Goal: Communication & Community: Answer question/provide support

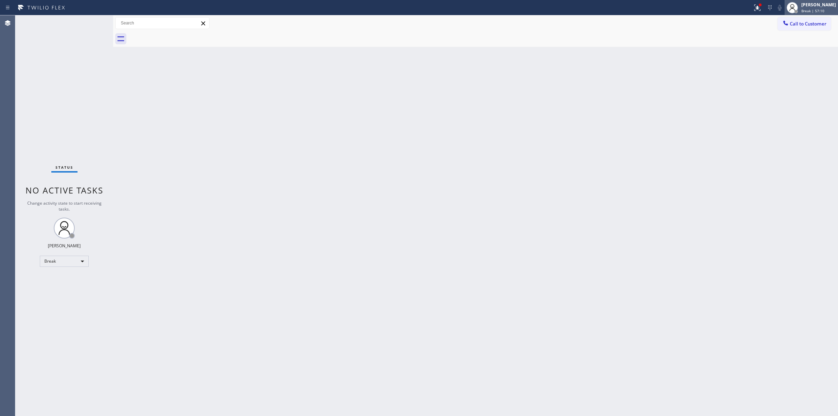
click at [807, 2] on div "[PERSON_NAME]" at bounding box center [818, 5] width 35 height 6
click at [781, 42] on button "Unavailable" at bounding box center [803, 46] width 70 height 9
click at [796, 21] on span "Call to Customer" at bounding box center [808, 24] width 37 height 6
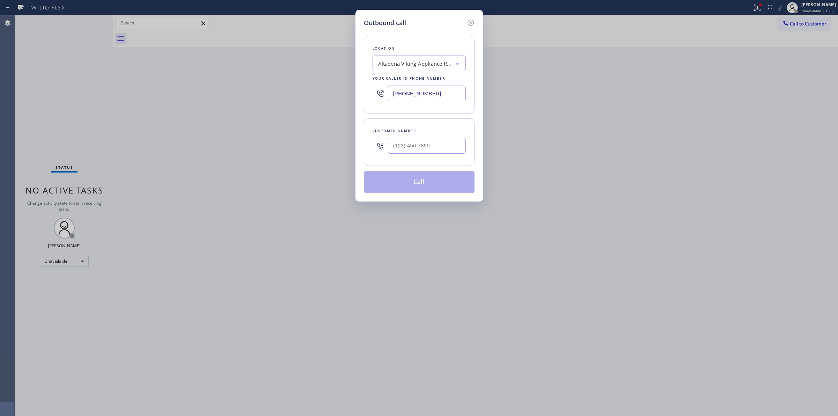
click at [406, 64] on div "Altadena Viking Appliance Repair" at bounding box center [414, 64] width 73 height 8
paste input "Brooklyn Appliance Repair Expert"
type input "Brooklyn Appliance Repair Expert"
click at [397, 83] on div "4B2.Paid Brooklyn Appliance Repair Experts" at bounding box center [418, 82] width 93 height 20
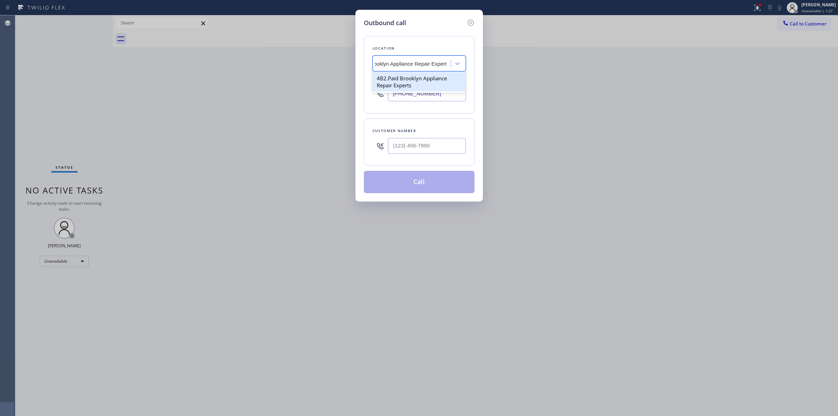
type input "[PHONE_NUMBER]"
click at [442, 95] on input "[PHONE_NUMBER]" at bounding box center [427, 94] width 78 height 16
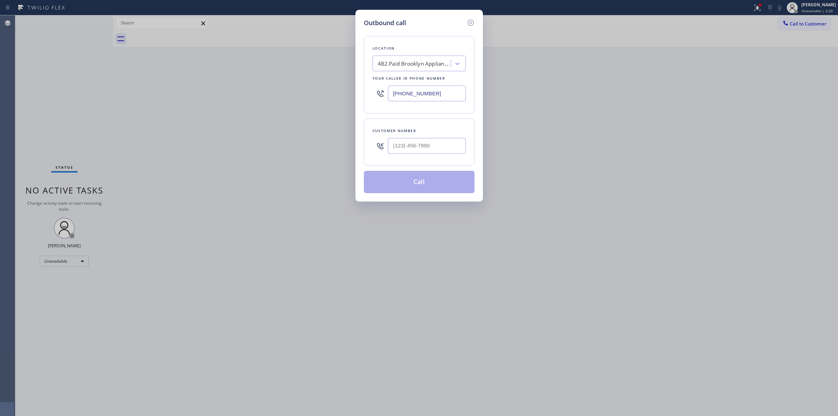
click at [434, 93] on input "[PHONE_NUMBER]" at bounding box center [427, 94] width 78 height 16
drag, startPoint x: 422, startPoint y: 75, endPoint x: 420, endPoint y: 68, distance: 7.2
click at [422, 74] on div "Location 4B2.Paid Brooklyn Appliance Repair Experts Your caller id phone number…" at bounding box center [419, 74] width 111 height 77
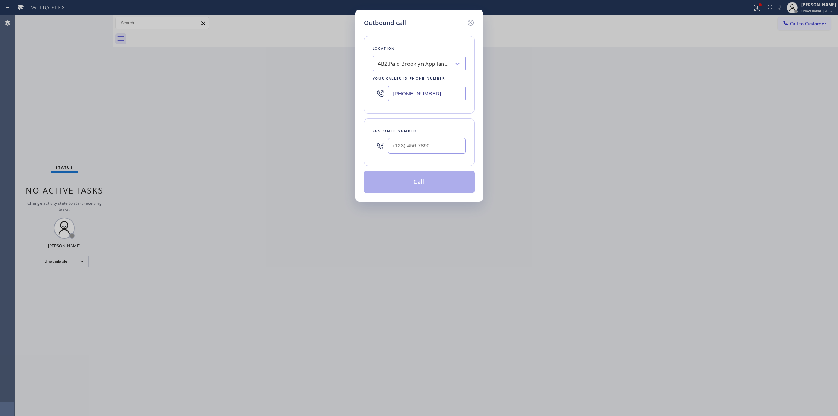
paste input "American Service Alliance"
click at [420, 68] on div "4B2.Paid Brooklyn Appliance Repair Experts" at bounding box center [413, 64] width 76 height 12
type input "American Service Alliance"
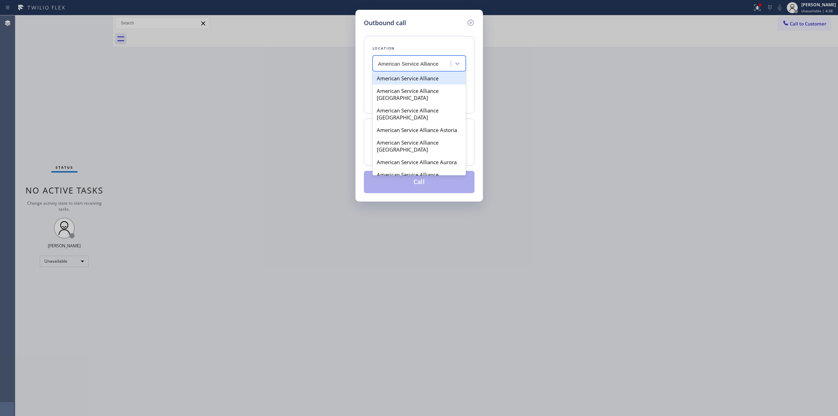
click at [400, 77] on div "American Service Alliance" at bounding box center [418, 78] width 93 height 13
type input "[PHONE_NUMBER]"
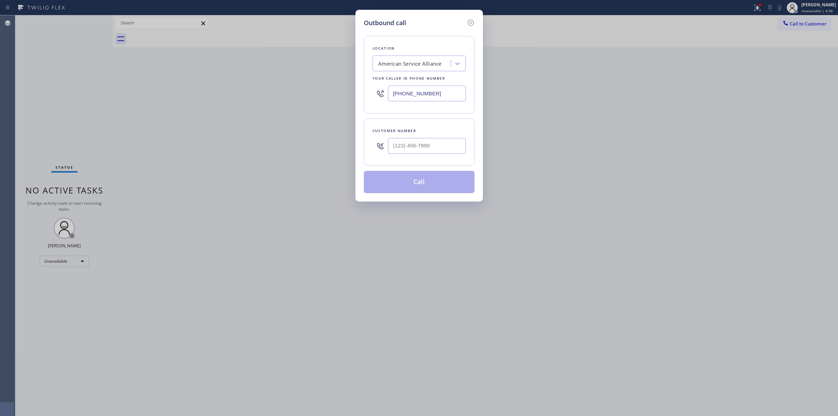
click at [412, 93] on input "[PHONE_NUMBER]" at bounding box center [427, 94] width 78 height 16
paste input "503) 560-4499"
click at [436, 144] on input "(___) ___-____" at bounding box center [427, 146] width 78 height 16
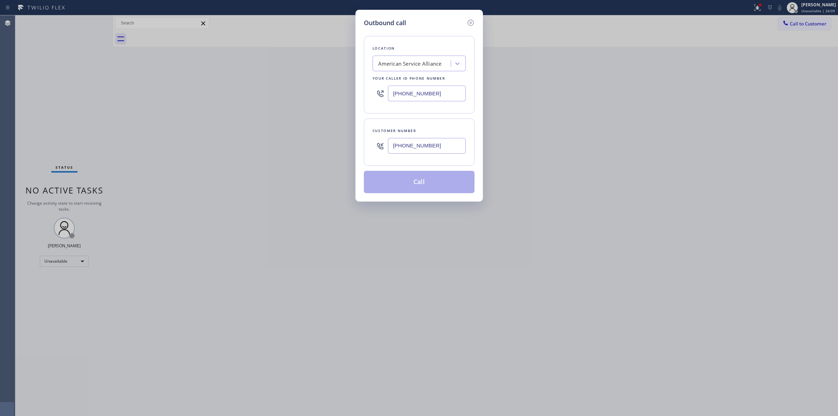
type input "[PHONE_NUMBER]"
click at [352, 91] on div "Outbound call Location American Service Alliance Your caller id phone number [P…" at bounding box center [419, 208] width 838 height 416
paste input "971) 333-1597"
type input "[PHONE_NUMBER]"
drag, startPoint x: 444, startPoint y: 151, endPoint x: 316, endPoint y: 148, distance: 127.8
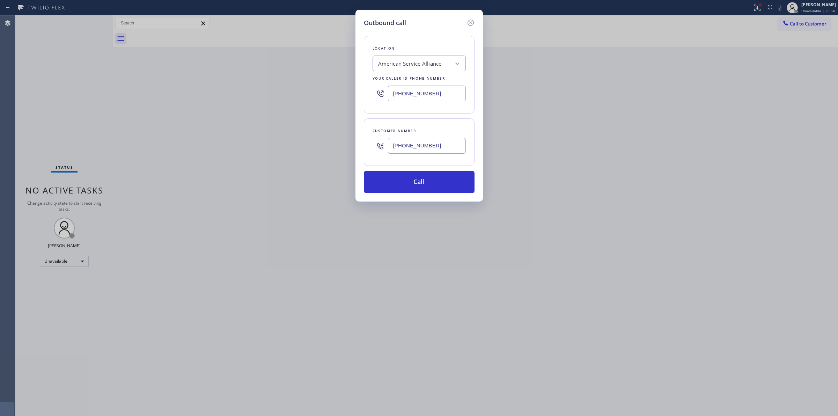
click at [321, 148] on div "Outbound call Location American Service Alliance Your caller id phone number [P…" at bounding box center [419, 208] width 838 height 416
paste input "480) 494-9234"
type input "[PHONE_NUMBER]"
drag, startPoint x: 445, startPoint y: 94, endPoint x: 361, endPoint y: 92, distance: 84.5
click at [362, 92] on div "Outbound call Location American Service Alliance Your caller id phone number [P…" at bounding box center [418, 106] width 127 height 192
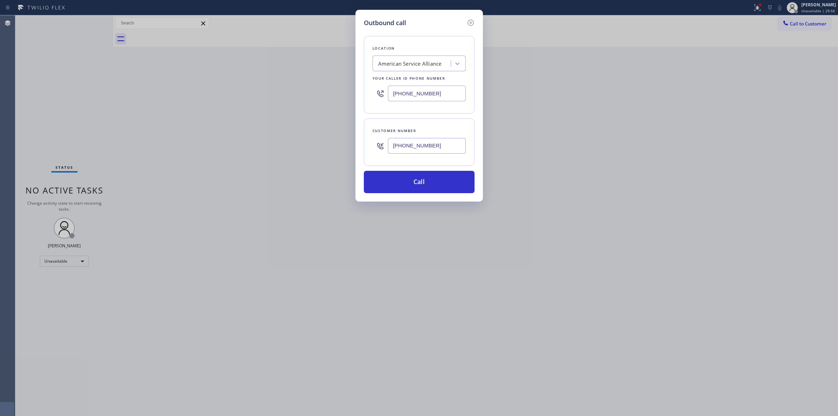
paste input "602) 892-0164"
type input "[PHONE_NUMBER]"
click at [407, 183] on button "Call" at bounding box center [419, 182] width 111 height 22
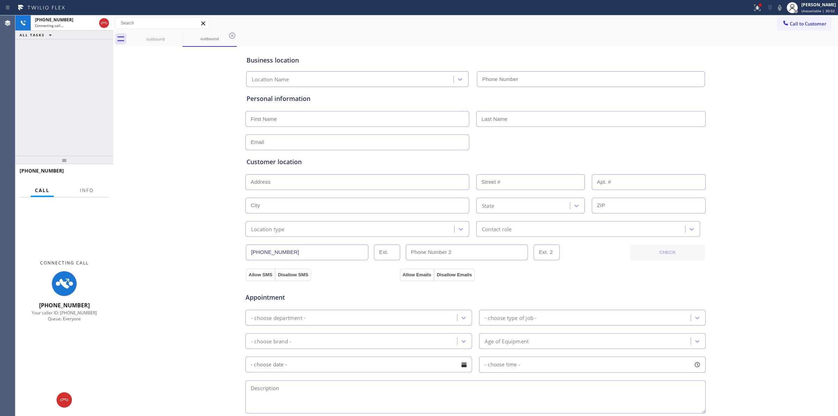
type input "[PHONE_NUMBER]"
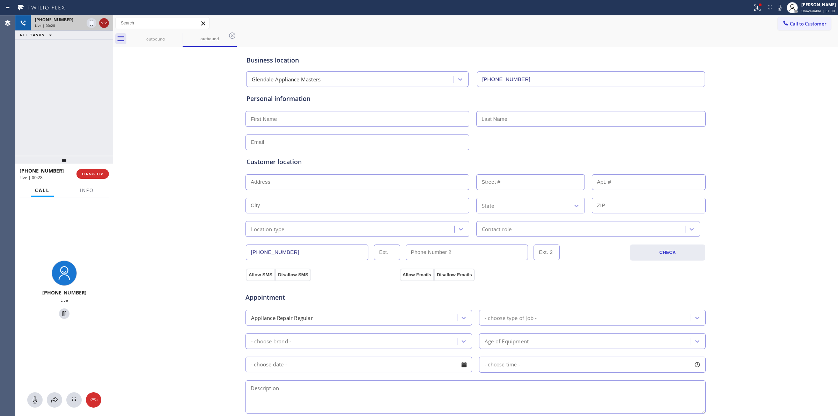
click at [103, 23] on icon at bounding box center [104, 23] width 8 height 8
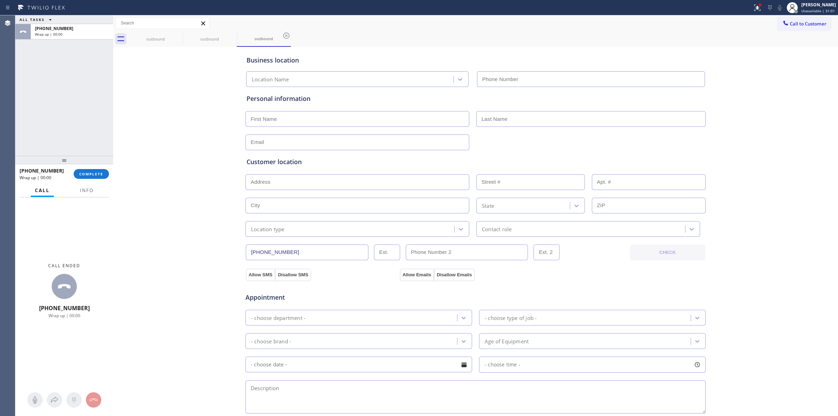
type input "[PHONE_NUMBER]"
click at [99, 173] on span "COMPLETE" at bounding box center [91, 173] width 24 height 5
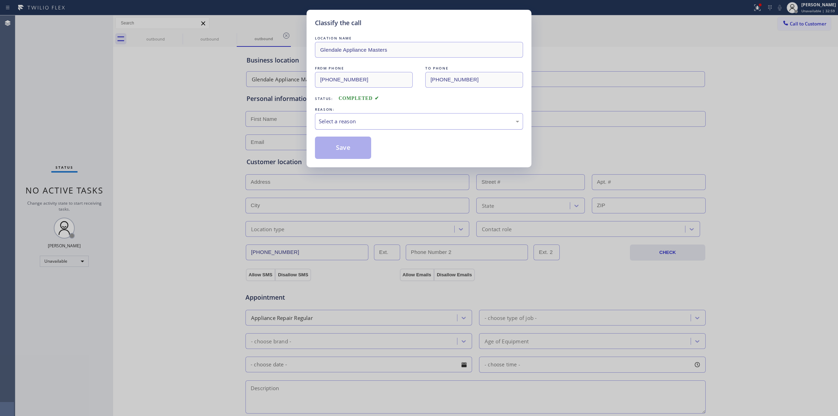
click at [338, 120] on div "Select a reason" at bounding box center [419, 121] width 200 height 8
click at [344, 138] on button "Save" at bounding box center [343, 147] width 56 height 22
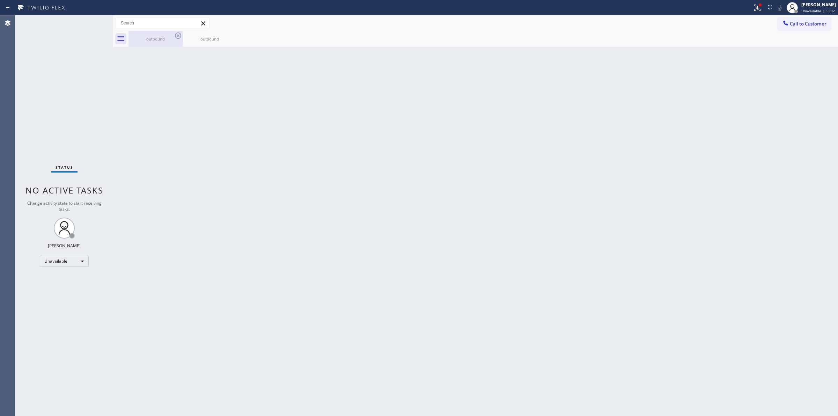
drag, startPoint x: 160, startPoint y: 40, endPoint x: 168, endPoint y: 40, distance: 8.7
click at [162, 40] on div "outbound" at bounding box center [155, 38] width 53 height 5
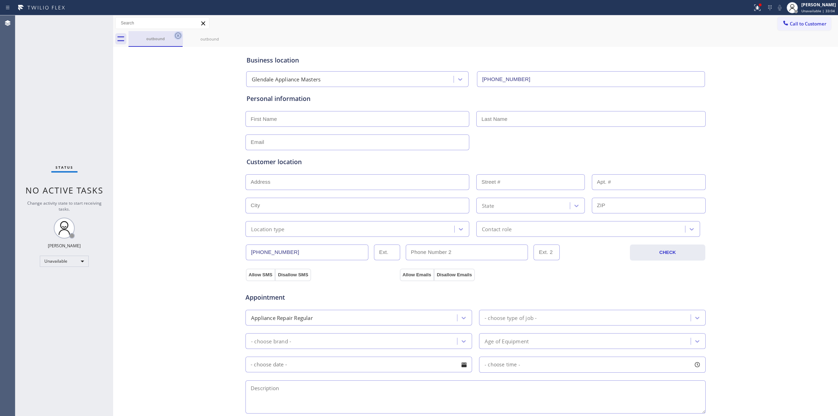
click at [175, 34] on icon at bounding box center [178, 35] width 8 height 8
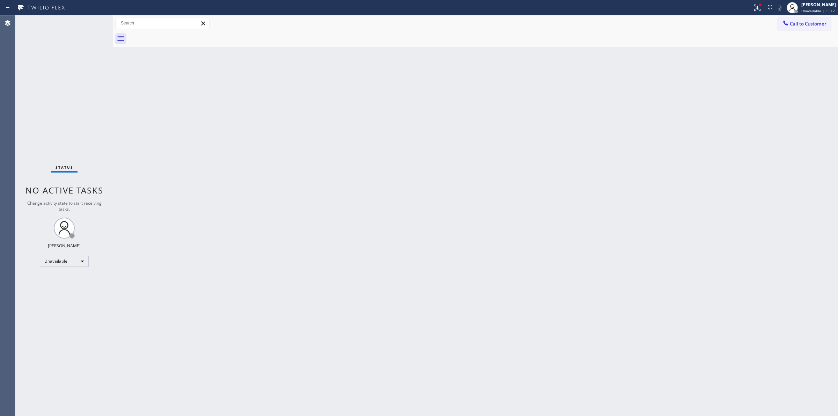
drag, startPoint x: 805, startPoint y: 25, endPoint x: 786, endPoint y: 30, distance: 19.6
click at [801, 27] on span "Call to Customer" at bounding box center [808, 24] width 37 height 6
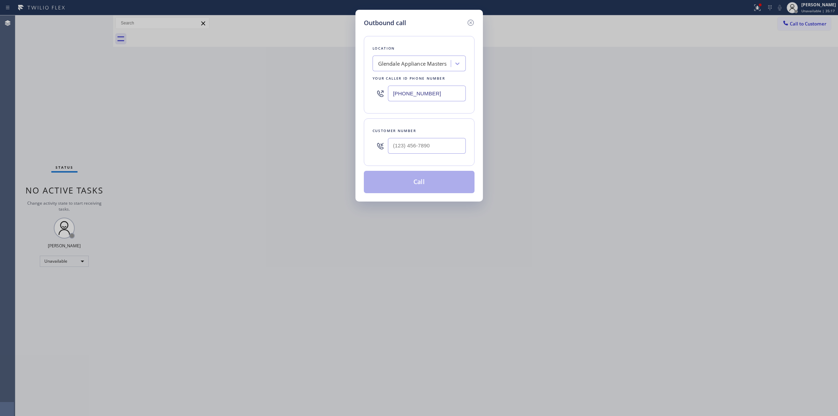
click at [386, 152] on div at bounding box center [379, 145] width 15 height 23
click at [444, 152] on input "(___) ___-____" at bounding box center [427, 146] width 78 height 16
paste input "561) 827-1156"
type input "[PHONE_NUMBER]"
drag, startPoint x: 444, startPoint y: 93, endPoint x: 203, endPoint y: 91, distance: 241.2
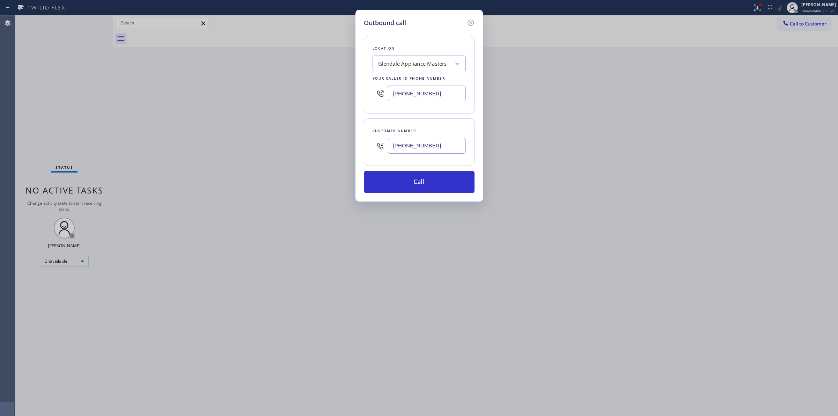
click at [223, 92] on div "Outbound call Location [GEOGRAPHIC_DATA] Appliance Masters Your caller id phone…" at bounding box center [419, 208] width 838 height 416
paste input "929) 545-6070"
type input "[PHONE_NUMBER]"
drag, startPoint x: 443, startPoint y: 61, endPoint x: 427, endPoint y: 63, distance: 16.8
click at [440, 62] on div "HVAC Alliance Expert Park Slope" at bounding box center [414, 64] width 73 height 8
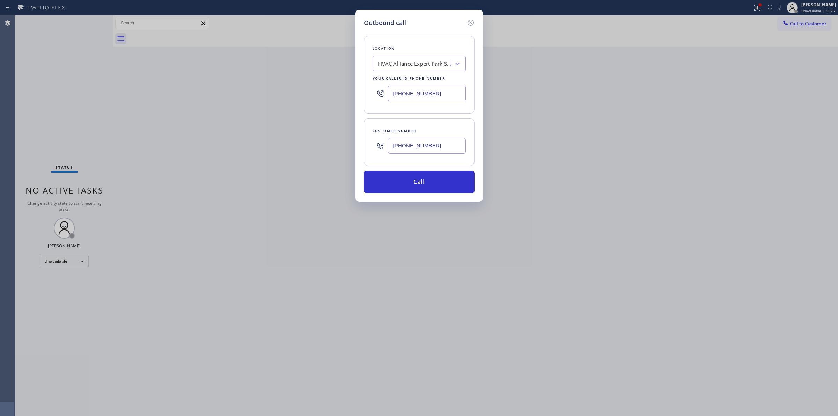
click at [470, 119] on div "Customer number [PHONE_NUMBER]" at bounding box center [419, 141] width 111 height 47
click at [426, 187] on button "Call" at bounding box center [419, 182] width 111 height 22
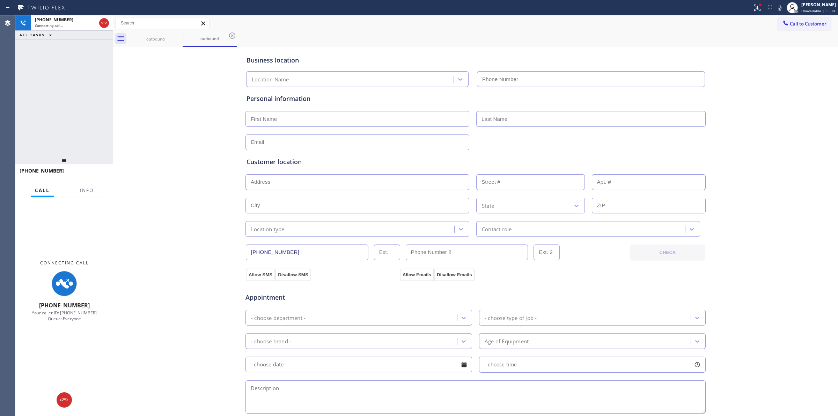
type input "[PHONE_NUMBER]"
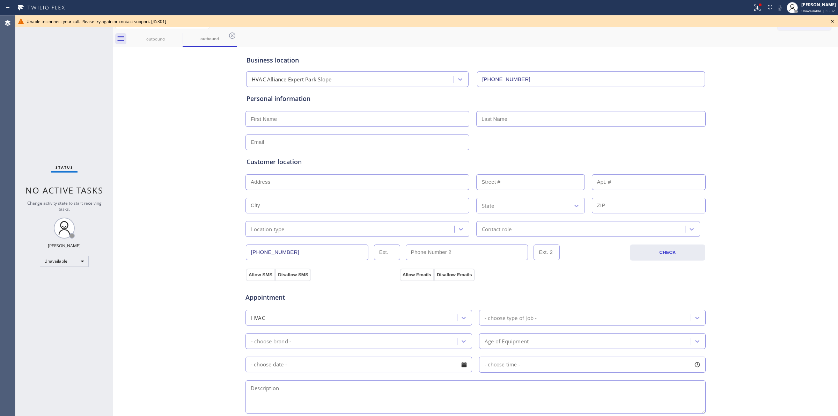
drag, startPoint x: 551, startPoint y: 51, endPoint x: 708, endPoint y: 44, distance: 156.9
click at [551, 51] on div "Business location HVAC Alliance Expert Park Slope [PHONE_NUMBER]" at bounding box center [475, 68] width 461 height 38
click at [833, 20] on icon at bounding box center [832, 21] width 3 height 3
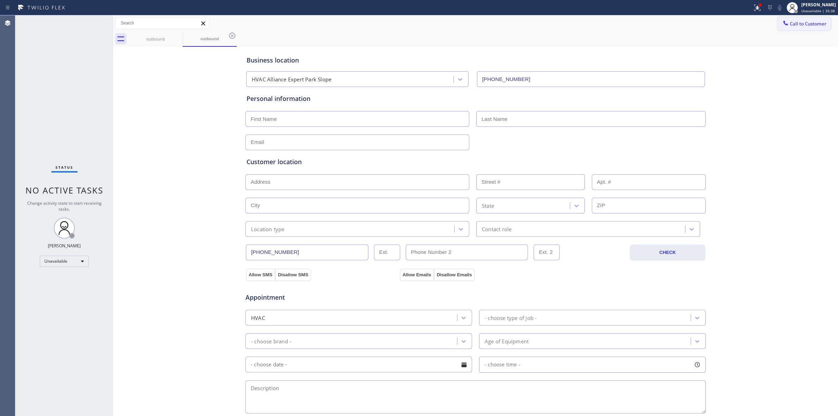
drag, startPoint x: 808, startPoint y: 27, endPoint x: 554, endPoint y: 73, distance: 259.0
click at [807, 28] on button "Call to Customer" at bounding box center [803, 23] width 53 height 13
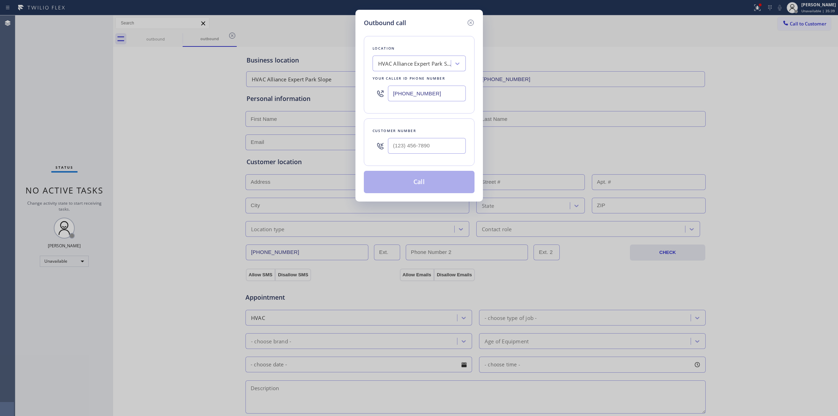
click at [429, 157] on div at bounding box center [427, 145] width 78 height 23
paste input "929) 545-6070"
click at [431, 149] on input "[PHONE_NUMBER]" at bounding box center [427, 146] width 78 height 16
drag, startPoint x: 422, startPoint y: 138, endPoint x: 432, endPoint y: 141, distance: 10.4
click at [423, 138] on div "[PHONE_NUMBER]" at bounding box center [427, 145] width 78 height 23
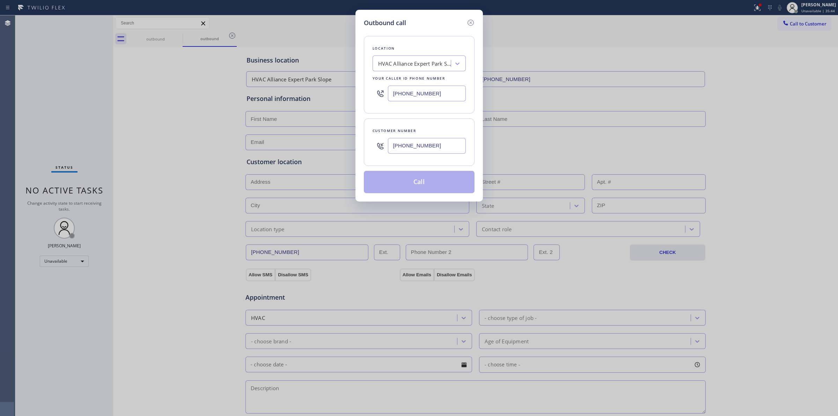
click at [432, 141] on input "[PHONE_NUMBER]" at bounding box center [427, 146] width 78 height 16
paste input "561) 827-1156"
type input "[PHONE_NUMBER]"
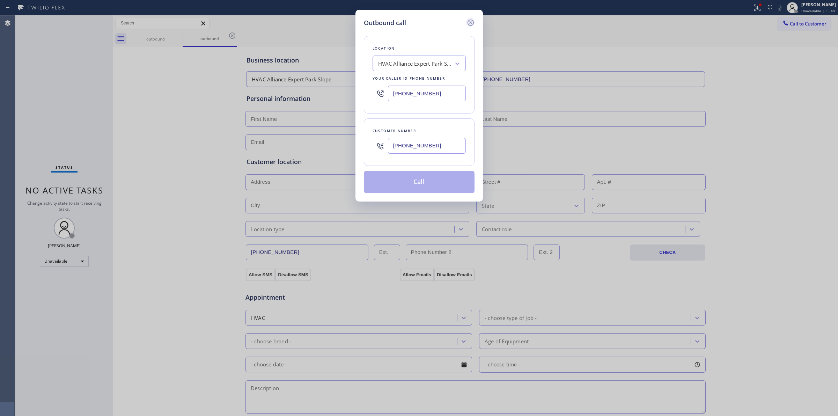
click at [471, 23] on icon at bounding box center [470, 22] width 8 height 8
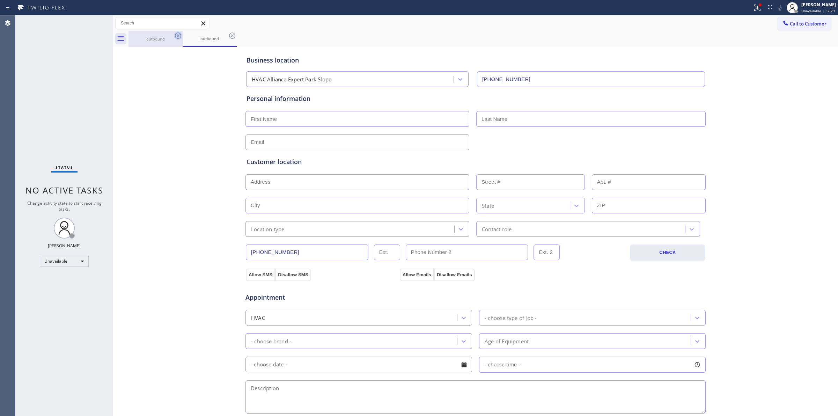
click at [175, 37] on icon at bounding box center [178, 35] width 8 height 8
click at [176, 37] on icon at bounding box center [178, 35] width 6 height 6
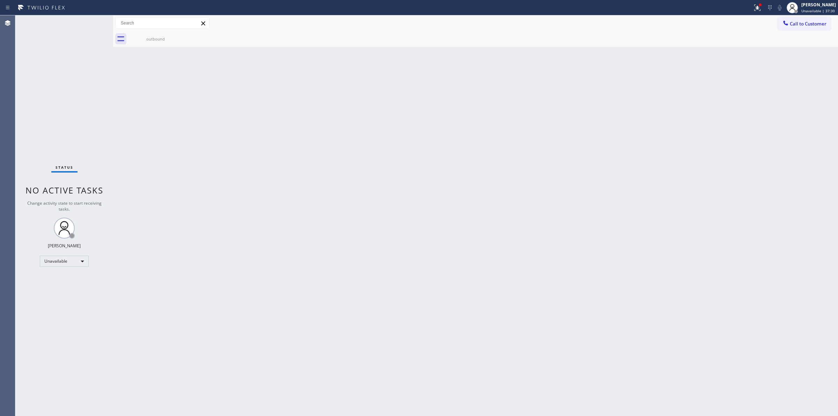
click at [0, 0] on icon at bounding box center [0, 0] width 0 height 0
click at [182, 35] on icon at bounding box center [178, 35] width 8 height 8
click at [178, 36] on icon at bounding box center [178, 35] width 6 height 6
click at [166, 40] on div "outbound" at bounding box center [155, 38] width 53 height 5
click at [176, 37] on div at bounding box center [482, 39] width 709 height 16
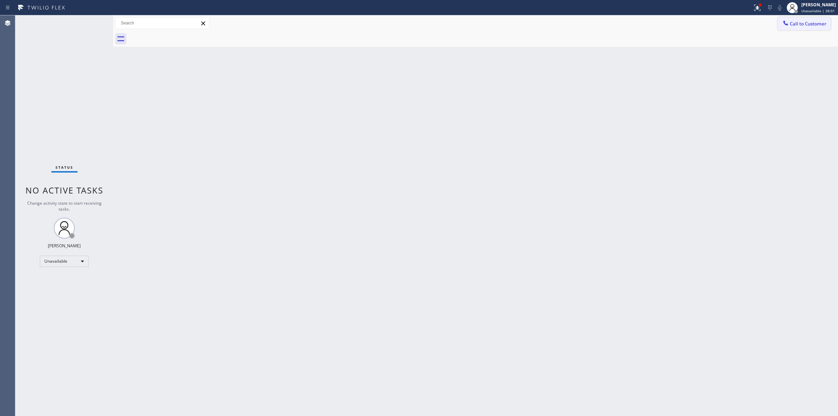
click at [802, 23] on span "Call to Customer" at bounding box center [808, 24] width 37 height 6
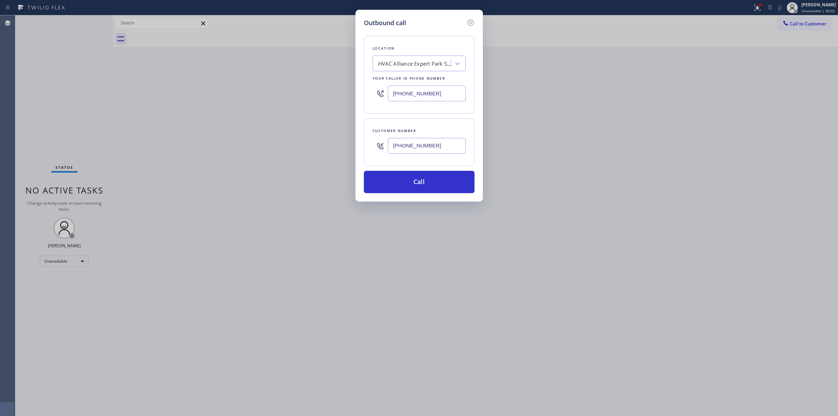
click at [438, 146] on input "[PHONE_NUMBER]" at bounding box center [427, 146] width 78 height 16
paste input "480) 494-9234"
type input "[PHONE_NUMBER]"
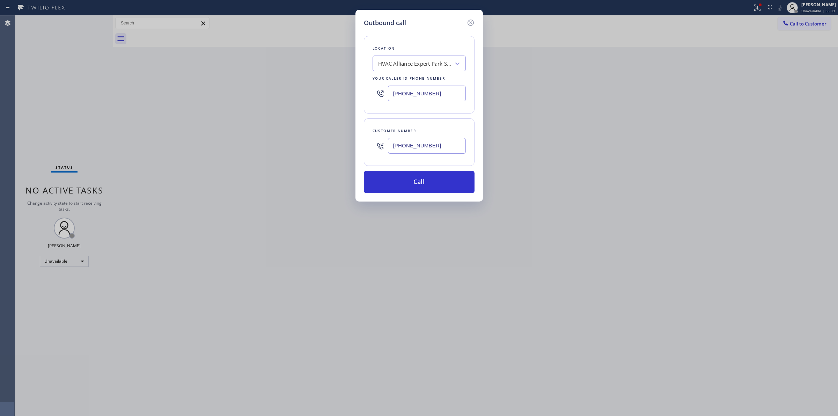
drag, startPoint x: 439, startPoint y: 93, endPoint x: 319, endPoint y: 93, distance: 119.4
click at [342, 93] on div "Outbound call Location HVAC Alliance Expert Park Slope Your caller id phone num…" at bounding box center [419, 208] width 838 height 416
paste input "602) 892-0164"
type input "[PHONE_NUMBER]"
click at [444, 172] on button "Call" at bounding box center [419, 182] width 111 height 22
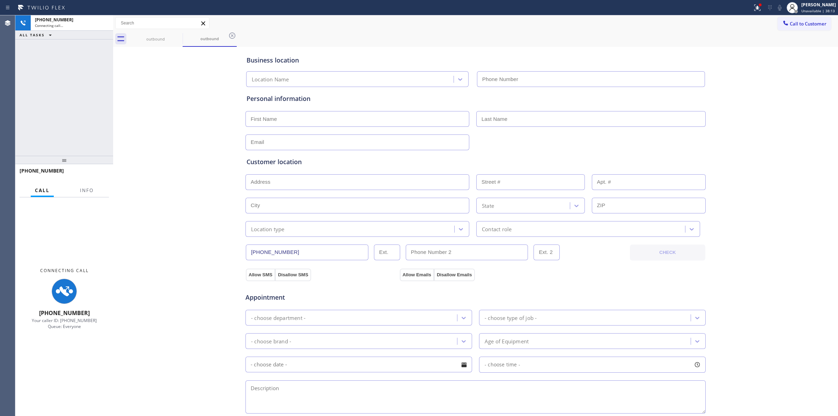
type input "[PHONE_NUMBER]"
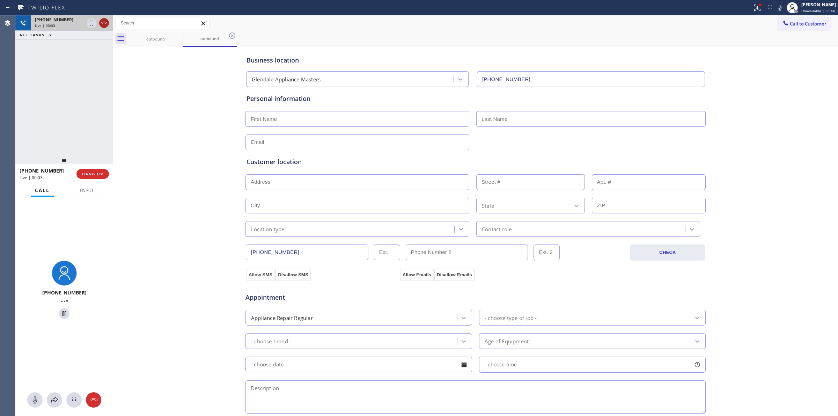
click at [102, 21] on icon at bounding box center [104, 23] width 8 height 8
type input "[PHONE_NUMBER]"
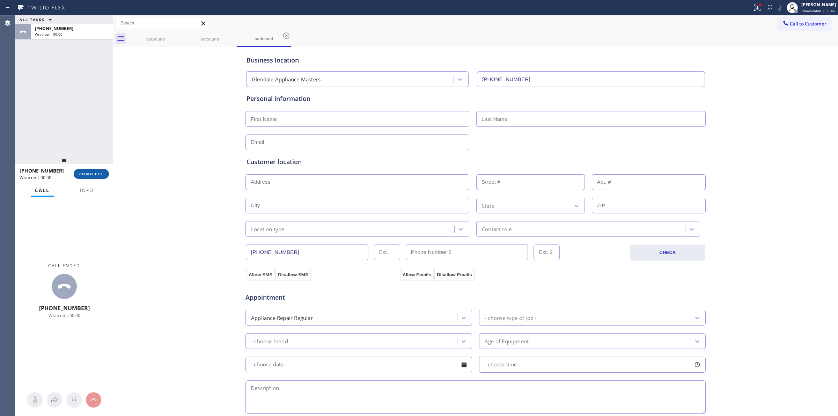
click at [98, 174] on span "COMPLETE" at bounding box center [91, 173] width 24 height 5
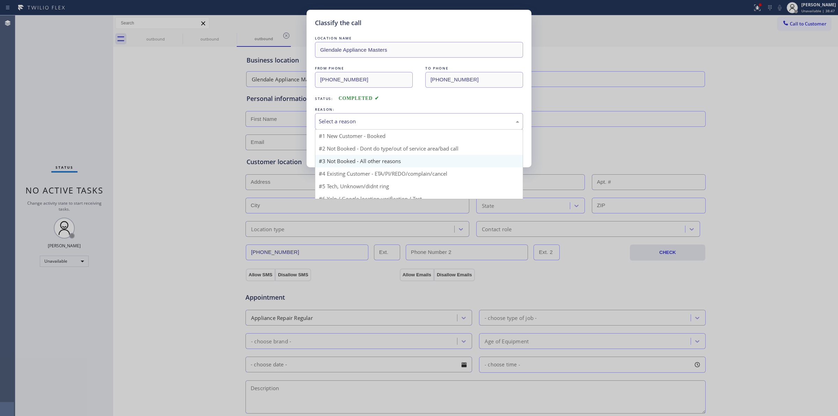
drag, startPoint x: 439, startPoint y: 118, endPoint x: 387, endPoint y: 154, distance: 62.7
click at [438, 118] on div "Select a reason" at bounding box center [419, 121] width 200 height 8
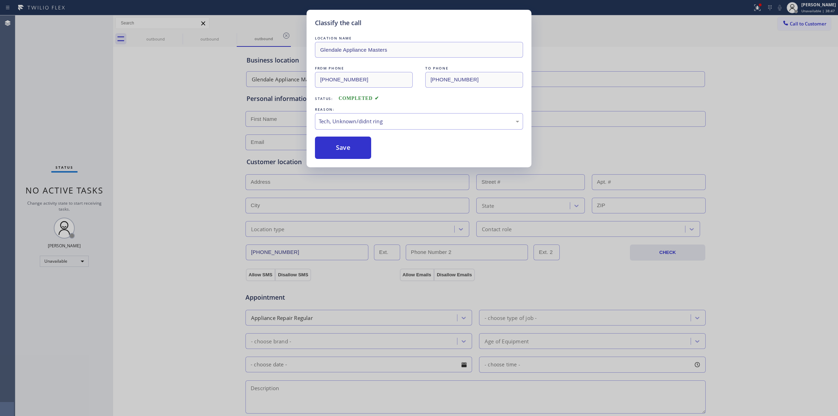
drag, startPoint x: 357, startPoint y: 155, endPoint x: 404, endPoint y: 167, distance: 48.5
click at [357, 155] on button "Save" at bounding box center [343, 147] width 56 height 22
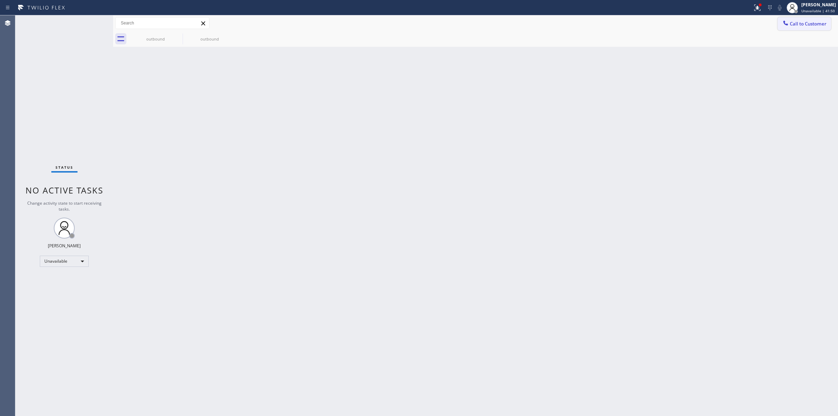
click at [810, 23] on span "Call to Customer" at bounding box center [808, 24] width 37 height 6
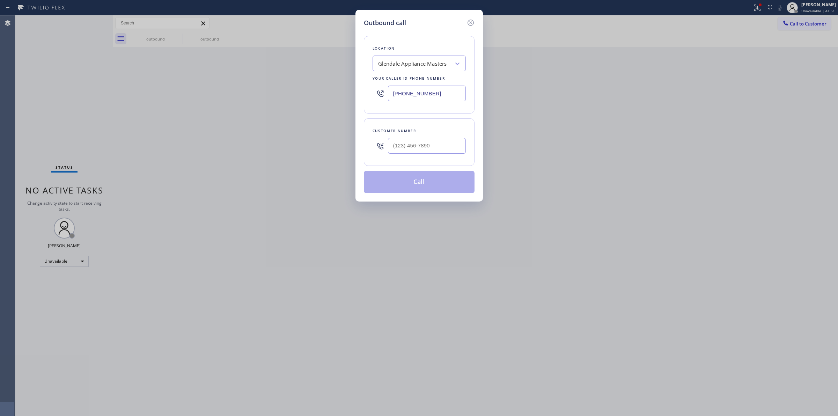
click at [410, 52] on div "Location" at bounding box center [418, 48] width 93 height 7
click at [272, 91] on div "Outbound call Location [GEOGRAPHIC_DATA] Appliance Masters Your caller id phone…" at bounding box center [419, 208] width 838 height 416
paste input "805) 261-2411"
type input "[PHONE_NUMBER]"
drag, startPoint x: 440, startPoint y: 149, endPoint x: 347, endPoint y: 144, distance: 93.3
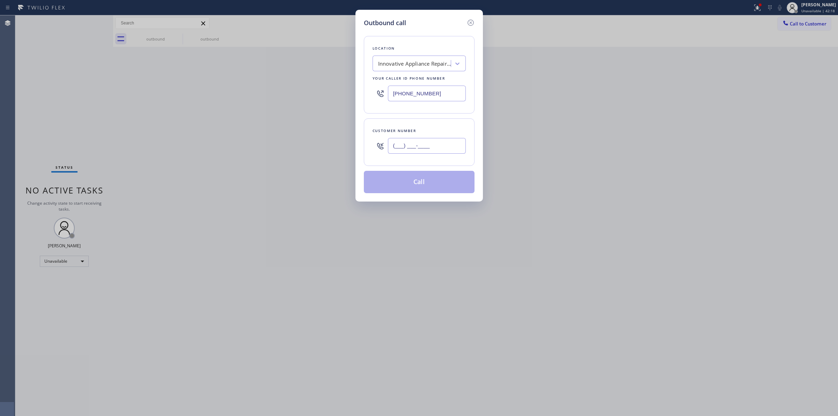
click at [356, 145] on div "Outbound call Location Innovative Appliance Repair Solutions SB Your caller id …" at bounding box center [418, 106] width 127 height 192
paste input "805) 453-7699"
type input "[PHONE_NUMBER]"
click at [468, 133] on div "Customer number [PHONE_NUMBER]" at bounding box center [419, 141] width 111 height 47
click at [433, 190] on button "Call" at bounding box center [419, 182] width 111 height 22
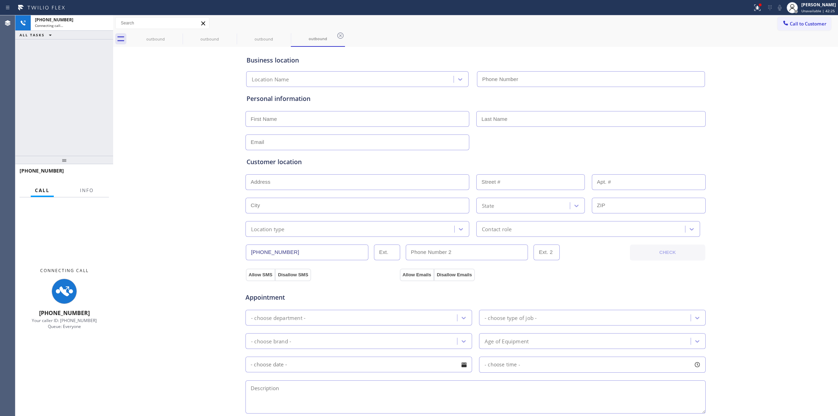
type input "[PHONE_NUMBER]"
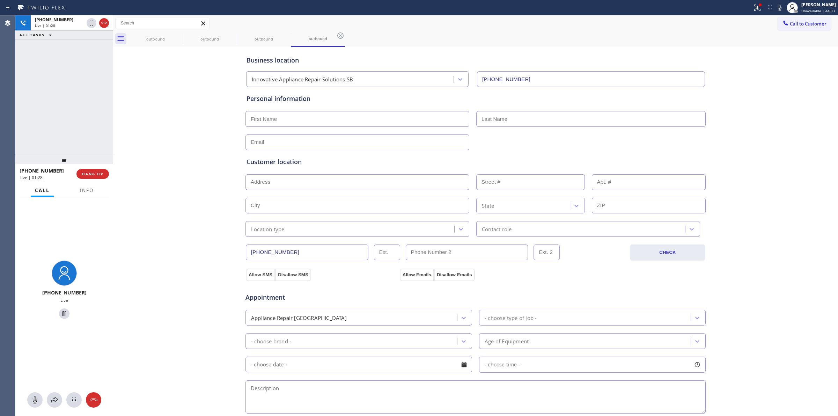
scroll to position [44, 0]
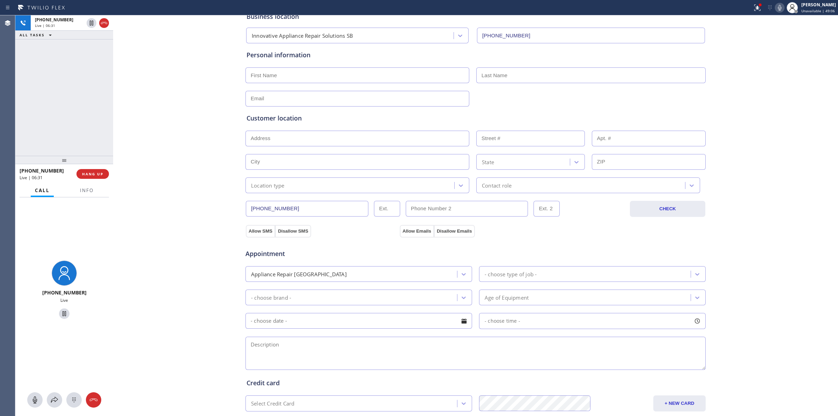
click at [782, 6] on icon at bounding box center [779, 7] width 8 height 8
click at [106, 23] on icon at bounding box center [104, 23] width 8 height 8
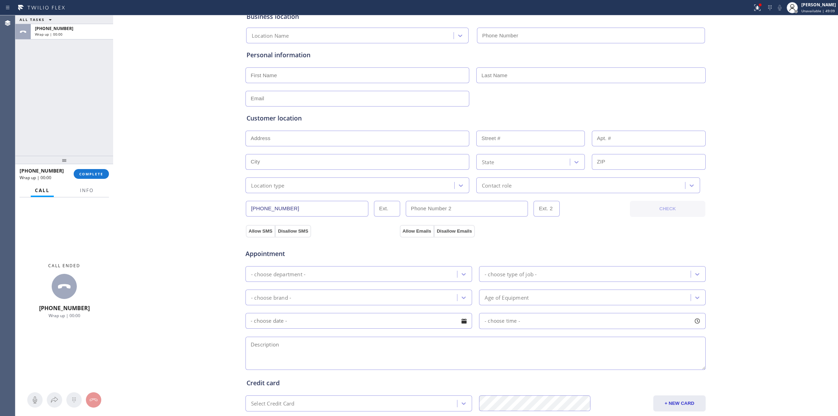
type input "[PHONE_NUMBER]"
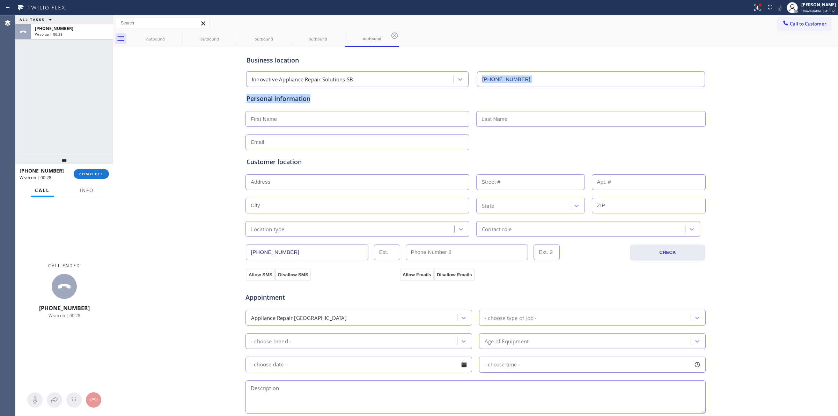
drag, startPoint x: 313, startPoint y: 81, endPoint x: 191, endPoint y: 72, distance: 122.5
click at [196, 74] on div "Business location Innovative Appliance Repair Solutions SB [PHONE_NUMBER] Perso…" at bounding box center [475, 287] width 721 height 477
click at [462, 98] on div "Personal information" at bounding box center [475, 98] width 458 height 9
click at [284, 118] on input "text" at bounding box center [357, 119] width 224 height 16
paste input "[PERSON_NAME]"
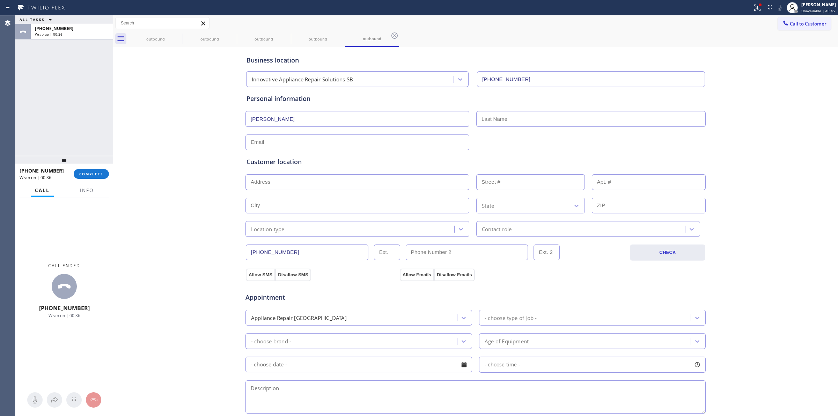
drag, startPoint x: 271, startPoint y: 120, endPoint x: 251, endPoint y: 119, distance: 19.9
click at [251, 119] on input "[PERSON_NAME]" at bounding box center [357, 119] width 224 height 16
type input "Mark"
click at [495, 124] on input "text" at bounding box center [590, 119] width 229 height 16
type input "[PERSON_NAME]"
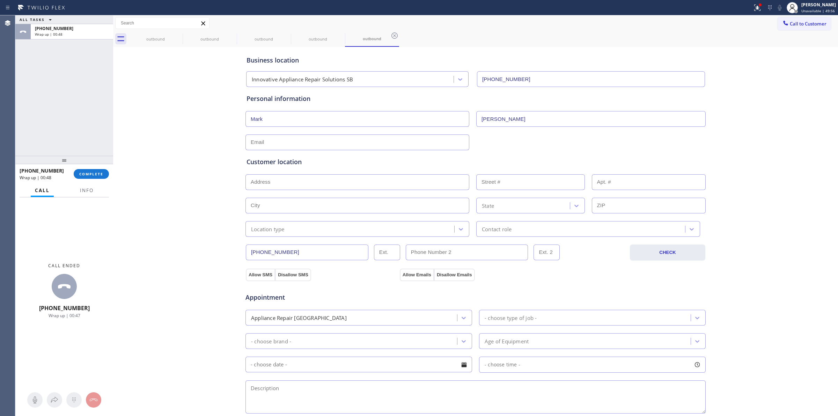
drag, startPoint x: 251, startPoint y: 151, endPoint x: 251, endPoint y: 146, distance: 4.9
click at [251, 150] on div "Customer location >> ADD NEW ADDRESS << + NEW ADDRESS State Location type Conta…" at bounding box center [475, 193] width 461 height 87
click at [257, 140] on input "text" at bounding box center [357, 142] width 224 height 16
paste input "[EMAIL_ADDRESS][DOMAIN_NAME]"
type input "[EMAIL_ADDRESS][DOMAIN_NAME]"
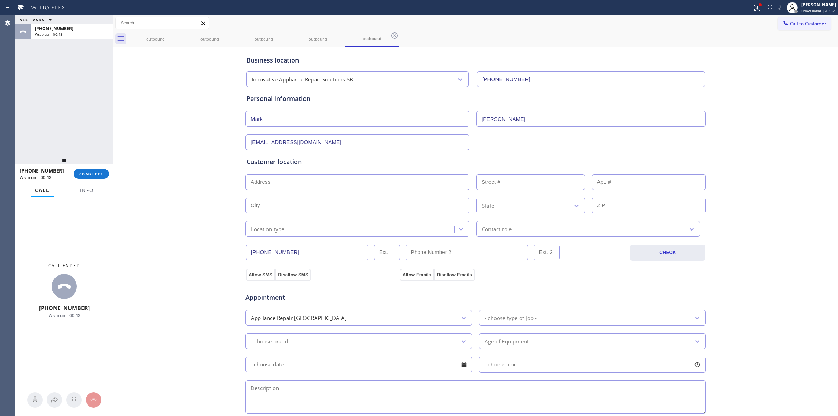
click at [197, 140] on div "Business location Innovative Appliance Repair Solutions SB [PHONE_NUMBER] Perso…" at bounding box center [475, 287] width 721 height 477
click at [274, 185] on input "text" at bounding box center [357, 182] width 224 height 16
paste input "[STREET_ADDRESS]"
click at [206, 206] on div "Business location Innovative Appliance Repair Solutions SB [PHONE_NUMBER] Perso…" at bounding box center [475, 287] width 721 height 477
click at [269, 202] on input "text" at bounding box center [357, 206] width 224 height 16
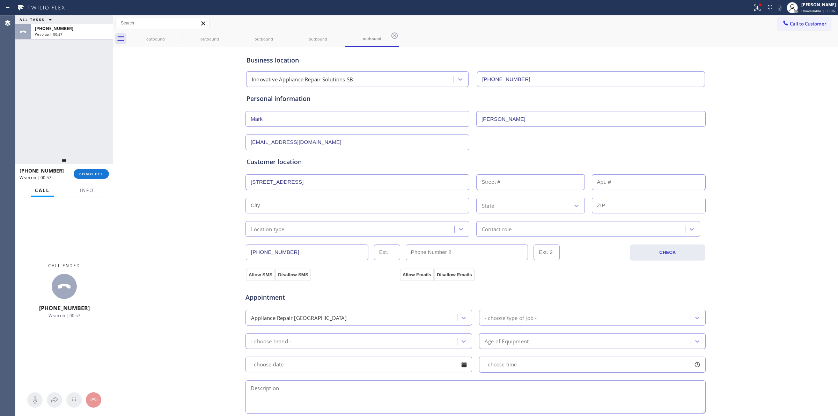
click at [264, 232] on div "Location type" at bounding box center [268, 229] width 34 height 8
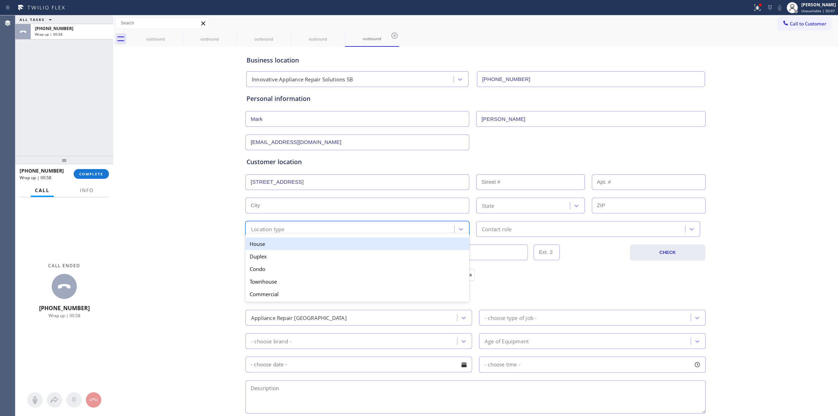
click at [282, 185] on input "[STREET_ADDRESS]" at bounding box center [357, 182] width 224 height 16
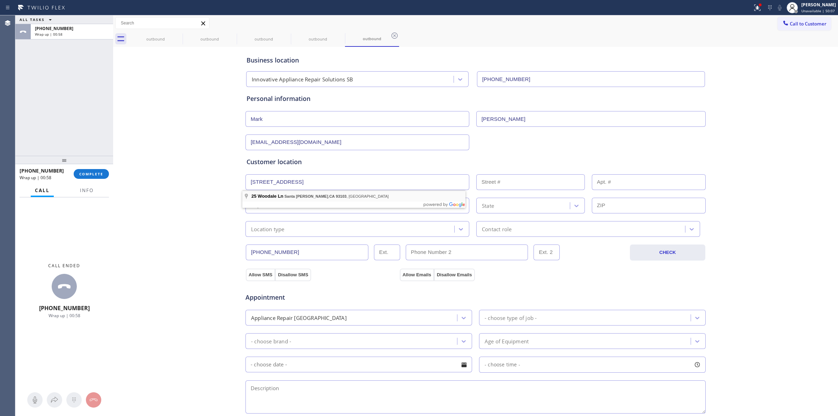
type input "[STREET_ADDRESS]"
type input "25"
type input "Santa [PERSON_NAME]"
type input "93103"
click at [205, 213] on div "Business location Innovative Appliance Repair Solutions SB [PHONE_NUMBER] Perso…" at bounding box center [475, 287] width 721 height 477
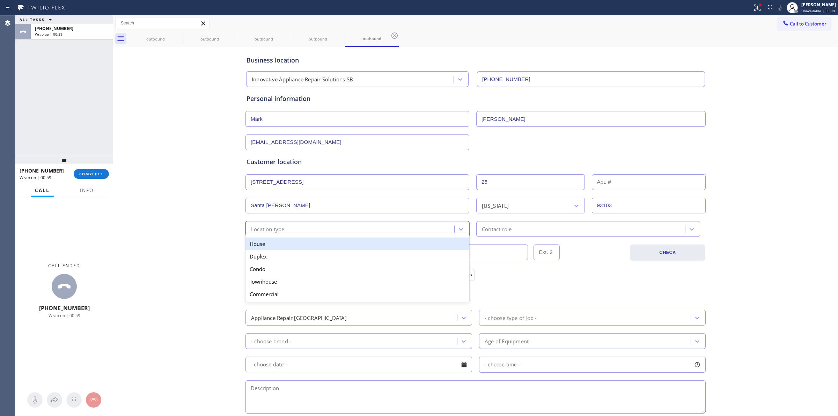
click at [279, 231] on div "Location type" at bounding box center [268, 229] width 34 height 8
click at [262, 248] on div "House" at bounding box center [357, 243] width 224 height 13
click at [490, 227] on div "Contact role" at bounding box center [497, 229] width 30 height 8
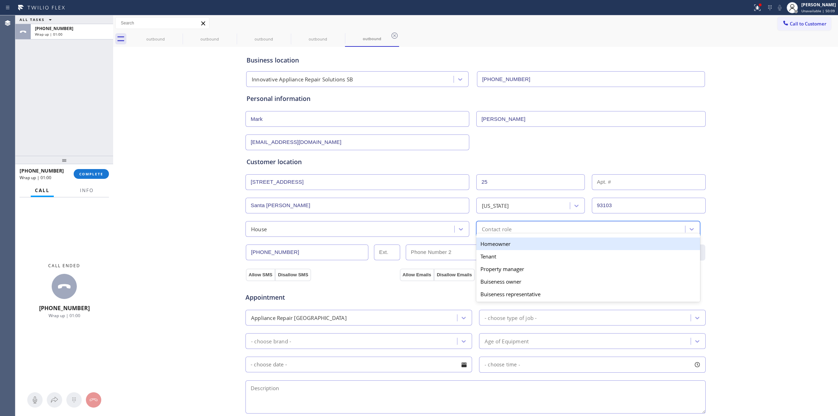
click at [486, 247] on div "Homeowner" at bounding box center [588, 243] width 224 height 13
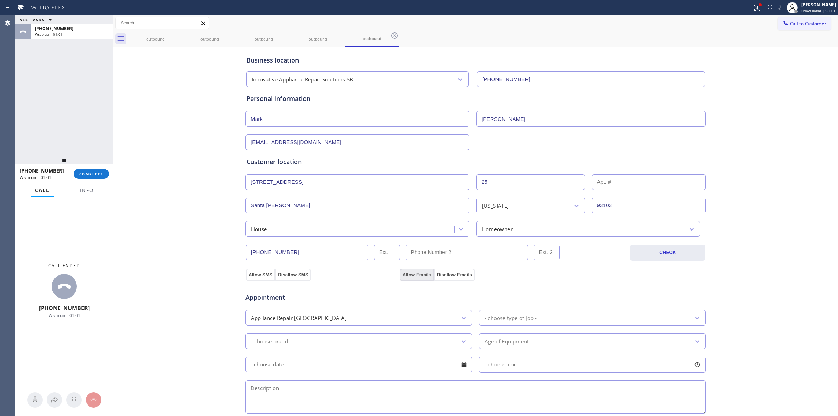
click at [420, 271] on button "Allow Emails" at bounding box center [417, 274] width 34 height 13
click at [247, 274] on button "Allow SMS" at bounding box center [260, 274] width 29 height 13
click at [192, 275] on div "Business location Innovative Appliance Repair Solutions SB [PHONE_NUMBER] Perso…" at bounding box center [475, 287] width 721 height 477
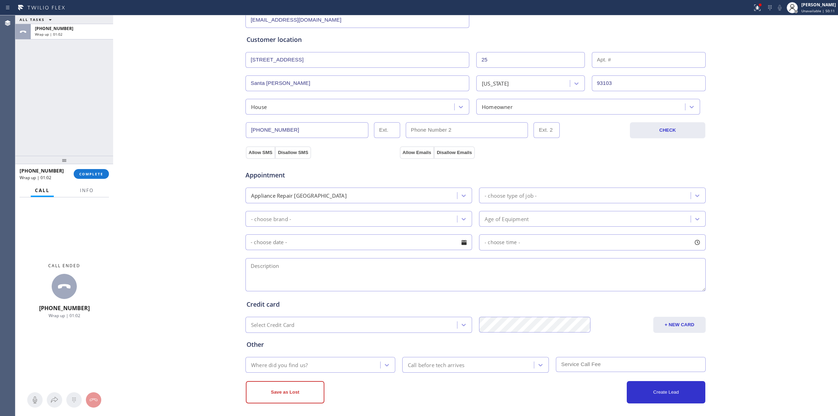
scroll to position [126, 0]
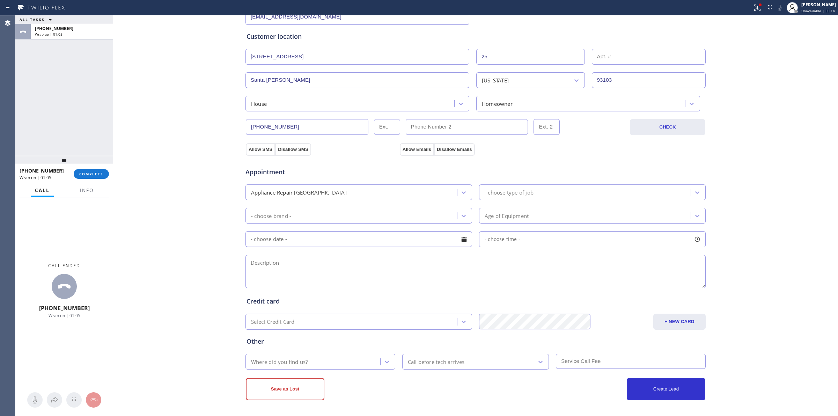
click at [306, 212] on div "- choose brand -" at bounding box center [351, 215] width 209 height 12
type input "reg"
click at [217, 215] on div "Business location Innovative Appliance Repair Solutions SB [PHONE_NUMBER] Perso…" at bounding box center [475, 161] width 721 height 477
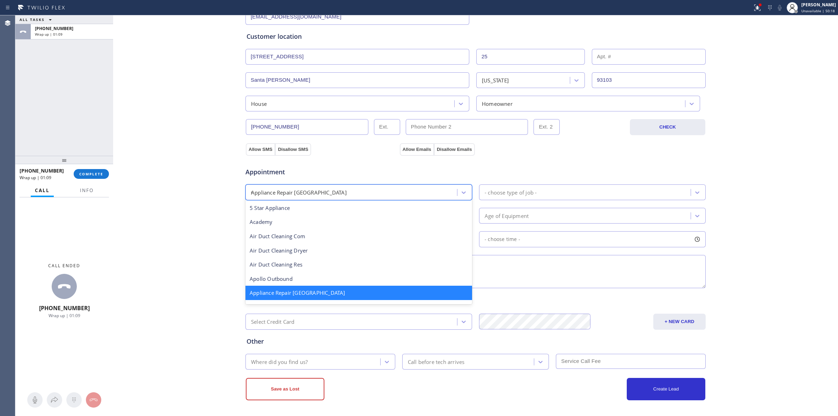
scroll to position [0, 0]
type input "reg"
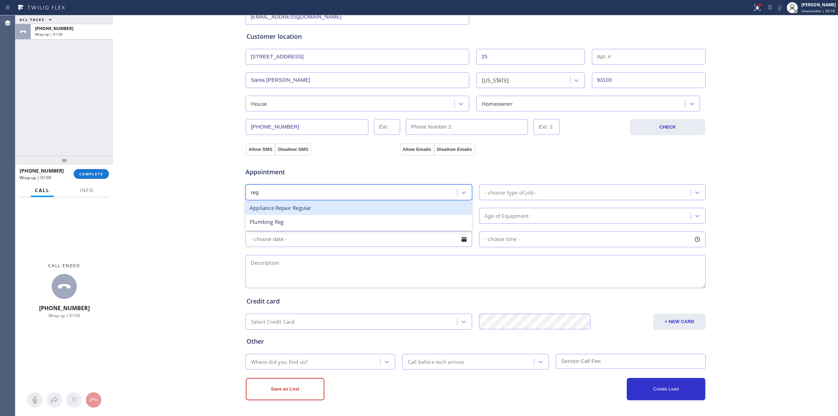
click at [280, 214] on div "Appliance Repair Regular" at bounding box center [358, 208] width 227 height 14
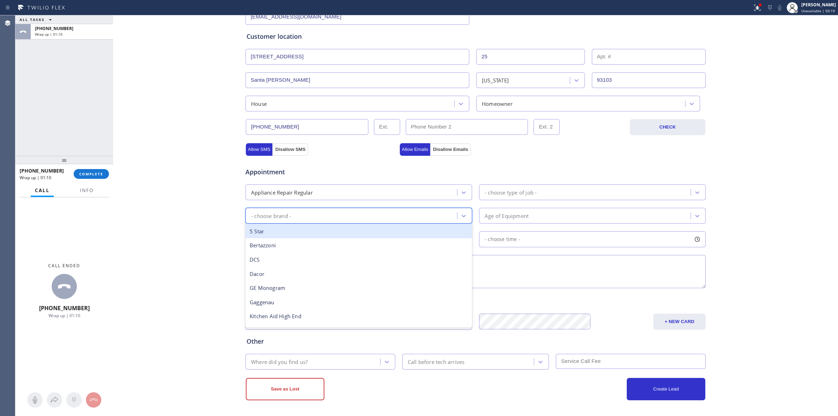
click at [277, 221] on div "- choose brand -" at bounding box center [351, 215] width 209 height 12
type input "ki"
click at [272, 231] on div "Kitchen Aid" at bounding box center [358, 231] width 227 height 14
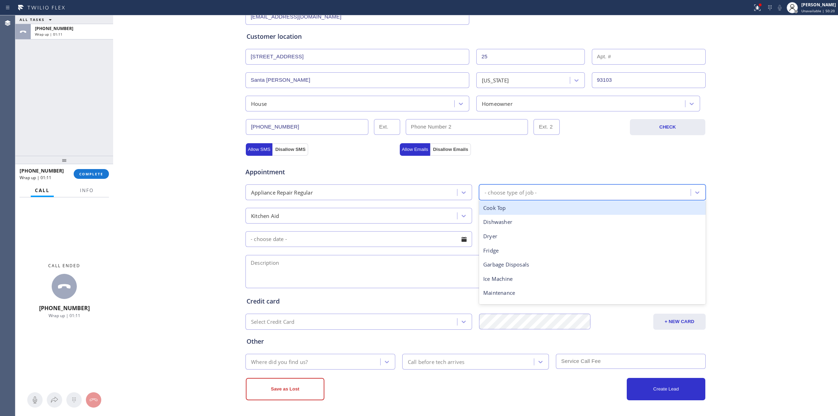
click at [535, 191] on div "- choose type of job -" at bounding box center [585, 192] width 209 height 12
type input "f"
click at [513, 209] on div "Fridge" at bounding box center [592, 208] width 227 height 14
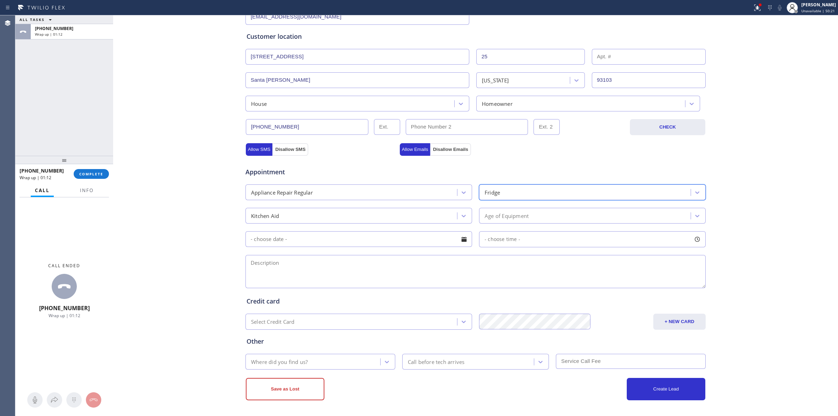
click at [507, 219] on div "Age of Equipment" at bounding box center [506, 216] width 44 height 8
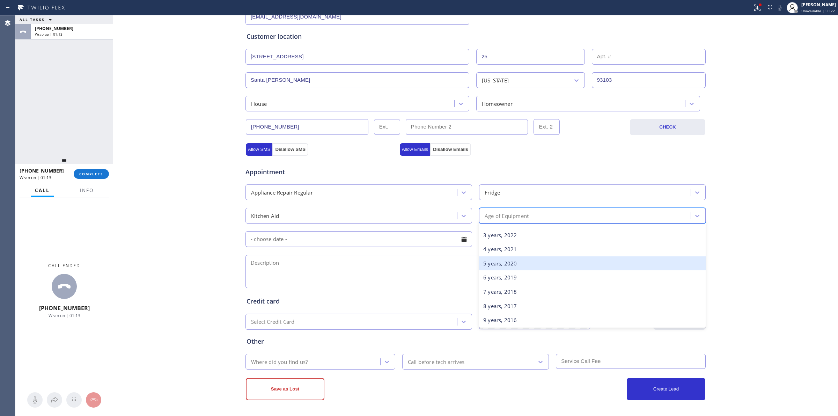
scroll to position [87, 0]
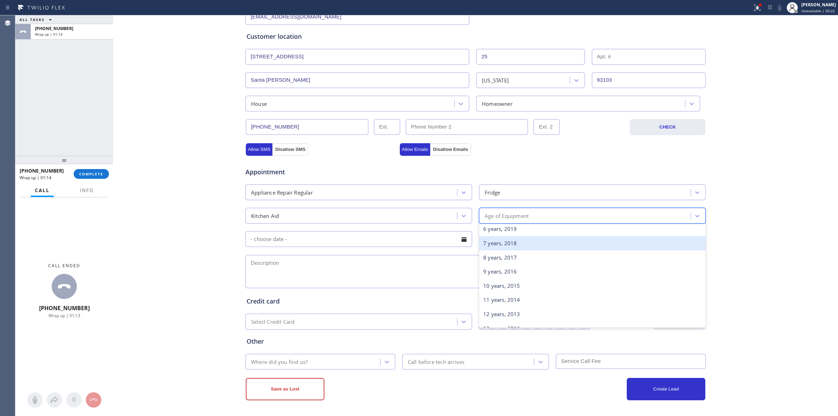
click at [493, 246] on div "7 years, 2018" at bounding box center [592, 243] width 227 height 14
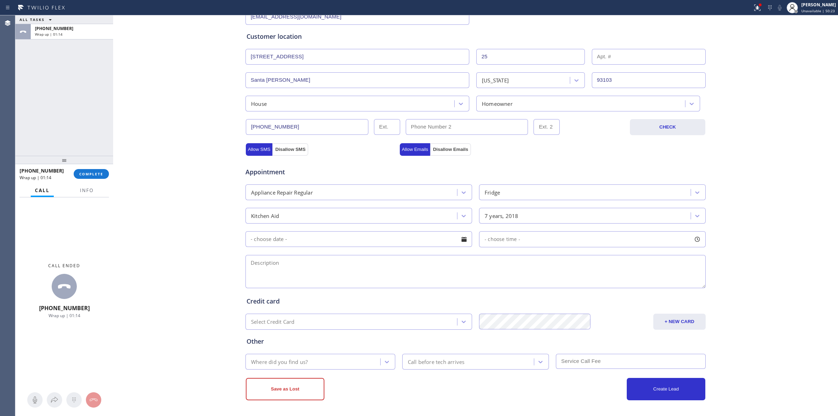
click at [348, 226] on div "Appointment Appliance Repair Regular Fridge Kitchen Aid 7 years, 2018 - choose …" at bounding box center [475, 224] width 458 height 131
click at [339, 238] on input "text" at bounding box center [358, 239] width 227 height 16
click at [382, 308] on div "15" at bounding box center [384, 308] width 12 height 13
type input "[DATE]"
click at [505, 238] on span "- choose time -" at bounding box center [502, 239] width 36 height 7
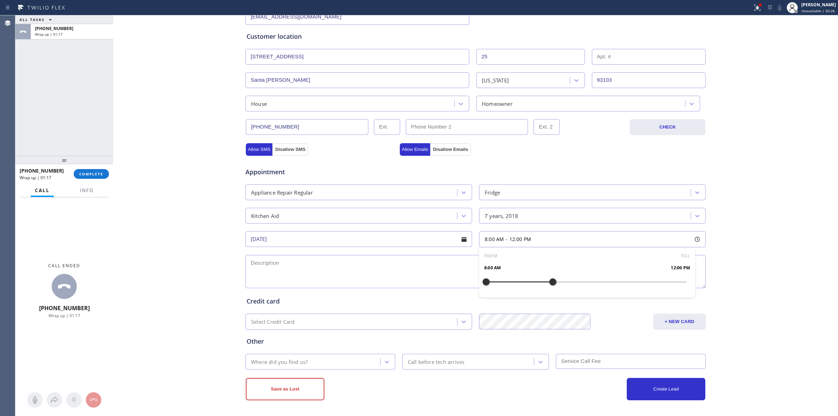
drag, startPoint x: 482, startPoint y: 281, endPoint x: 551, endPoint y: 279, distance: 68.5
click at [551, 279] on div at bounding box center [552, 281] width 8 height 15
drag, startPoint x: 508, startPoint y: 282, endPoint x: 598, endPoint y: 279, distance: 89.4
click at [421, 262] on textarea at bounding box center [475, 271] width 460 height 33
paste textarea "12 -3 | $75 | Kitchenaid | Refrigerator | 6 yrs | FS | KBSN602E8S01. The termas…"
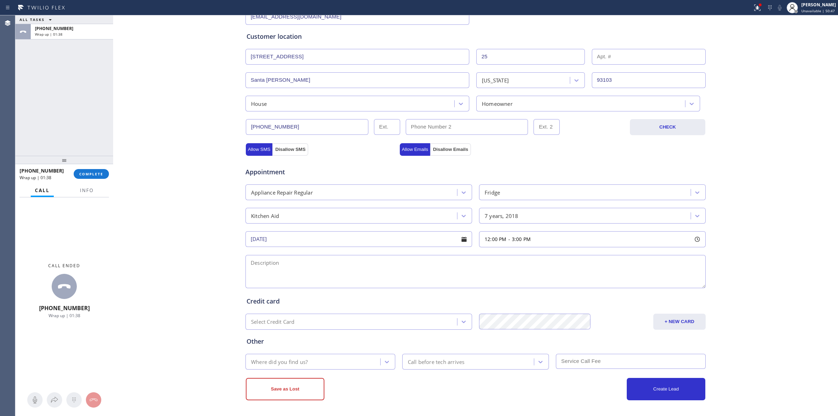
click at [333, 274] on textarea at bounding box center [475, 271] width 460 height 33
click at [535, 277] on textarea "12 -3 | $75 | Kitchenaid | Refrigerator | 6 yrs | FS | KBSN602E8S01. The thermo…" at bounding box center [475, 271] width 460 height 33
type textarea "12 -3 | $75 | Kitchenaid | Refrigerator | 6 yrs | FS | KBSN602E8S01. The thermo…"
click at [292, 368] on div "Where did you find us?" at bounding box center [320, 362] width 150 height 16
type input "w"
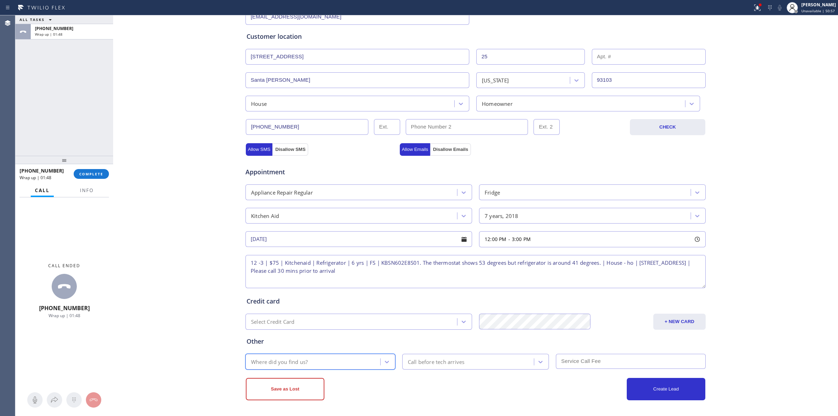
type input "w"
click at [297, 364] on div "Where did you find us? w" at bounding box center [313, 361] width 133 height 12
click at [269, 363] on div "w" at bounding box center [313, 361] width 133 height 12
type input "w"
click at [269, 362] on div "w" at bounding box center [313, 361] width 133 height 12
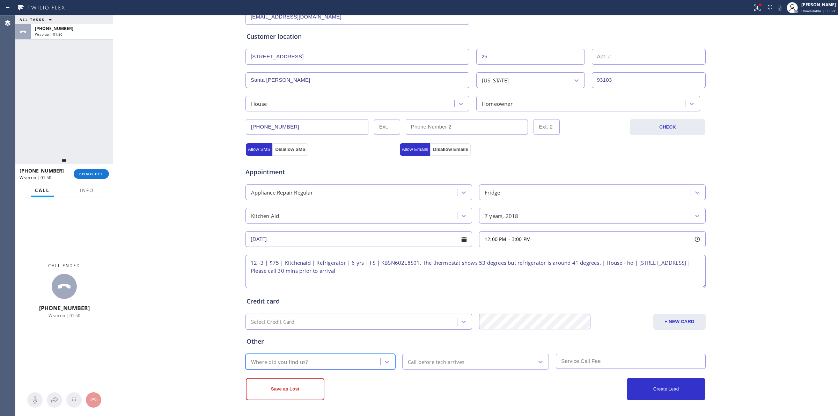
click at [269, 362] on div "Where did you find us?" at bounding box center [279, 361] width 57 height 8
click at [359, 360] on div "Where did you find us?" at bounding box center [313, 361] width 133 height 12
click at [385, 362] on icon at bounding box center [387, 362] width 4 height 2
drag, startPoint x: 317, startPoint y: 363, endPoint x: 313, endPoint y: 363, distance: 3.8
click at [315, 363] on div "Where did you find us?" at bounding box center [313, 361] width 133 height 12
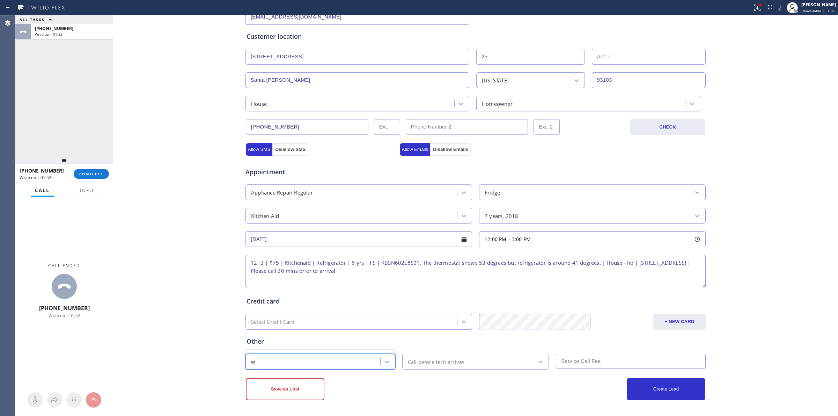
type input "w"
click at [468, 361] on div "Call before tech arrives" at bounding box center [469, 361] width 130 height 12
click at [436, 295] on div "30 min" at bounding box center [475, 296] width 147 height 13
click at [566, 345] on div "Other" at bounding box center [475, 340] width 458 height 9
click at [575, 356] on input "text" at bounding box center [631, 361] width 150 height 15
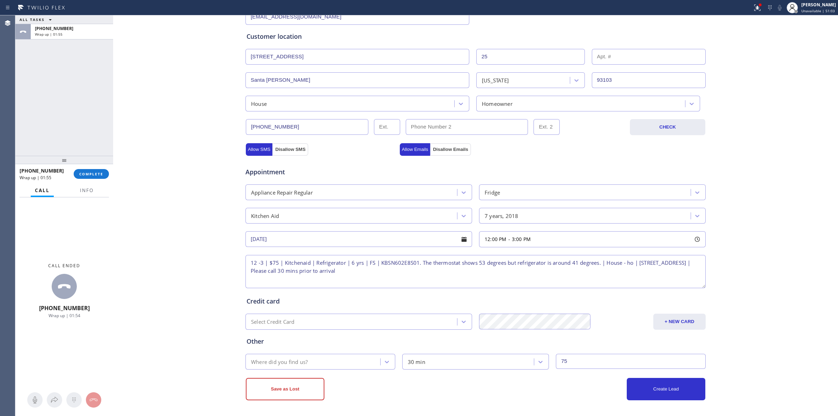
type input "75"
click at [310, 372] on div "Save as Lost Create Lead" at bounding box center [475, 384] width 461 height 31
click at [317, 366] on div "Where did you find us?" at bounding box center [313, 361] width 133 height 12
type input "w"
drag, startPoint x: 344, startPoint y: 367, endPoint x: 347, endPoint y: 371, distance: 4.7
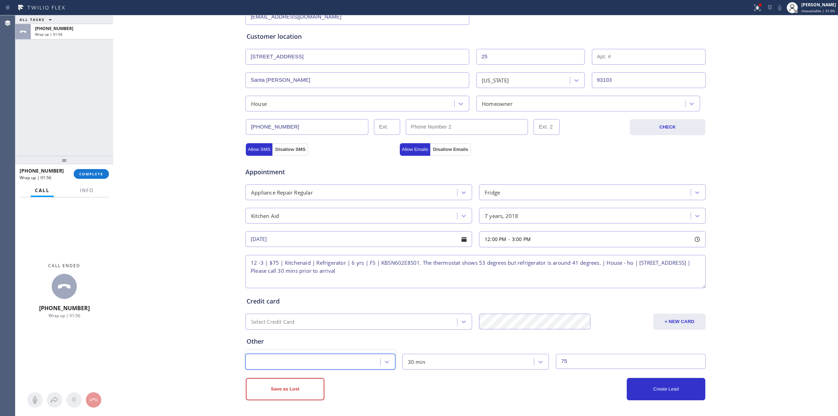
click at [345, 369] on div "w" at bounding box center [320, 362] width 150 height 16
click at [360, 383] on div "Save as Lost" at bounding box center [361, 389] width 230 height 22
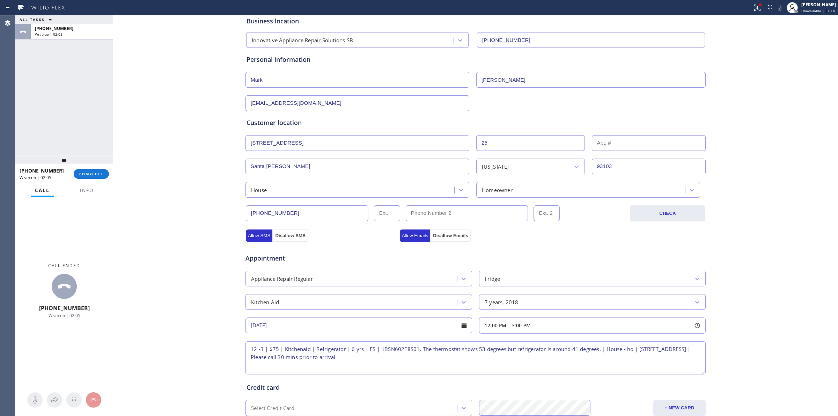
drag, startPoint x: 481, startPoint y: 79, endPoint x: 477, endPoint y: 81, distance: 4.5
click at [479, 79] on input "[PERSON_NAME]" at bounding box center [590, 80] width 229 height 16
click at [477, 81] on input "[PERSON_NAME]" at bounding box center [590, 80] width 229 height 16
paste input "A"
type input "[PERSON_NAME]"
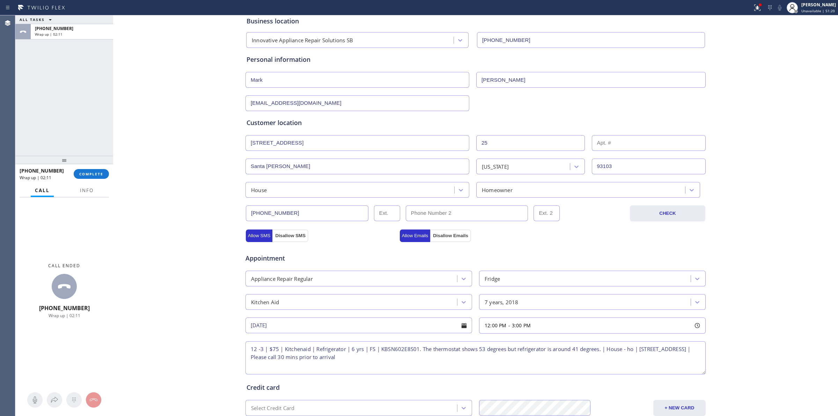
click at [793, 292] on div "Business location Innovative Appliance Repair Solutions SB [PHONE_NUMBER] Perso…" at bounding box center [475, 247] width 721 height 477
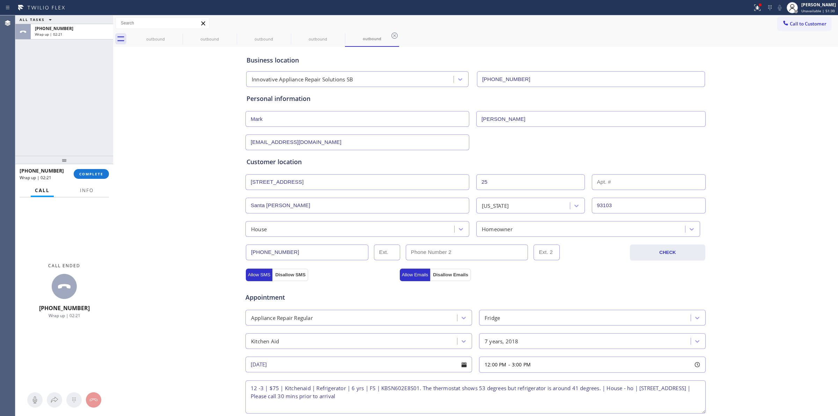
scroll to position [126, 0]
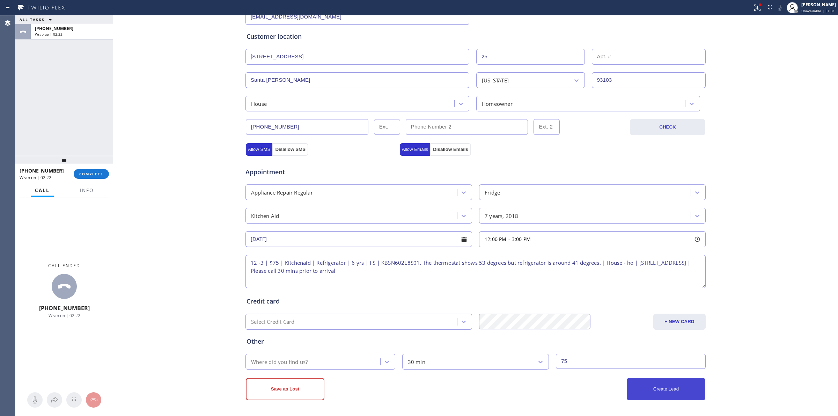
click at [701, 386] on button "Create Lead" at bounding box center [666, 389] width 79 height 22
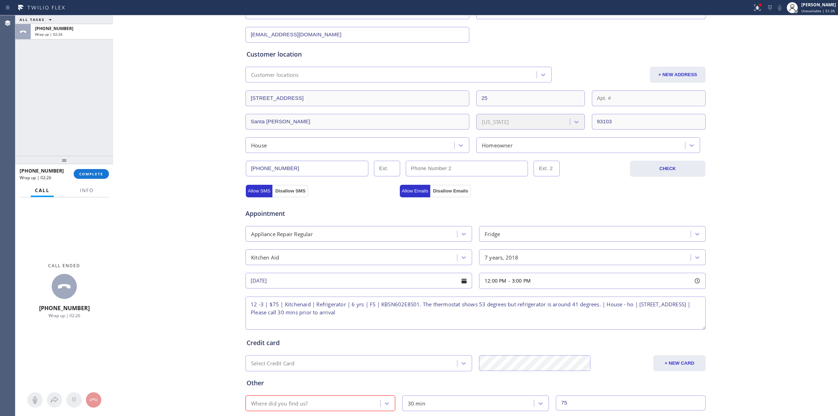
scroll to position [150, 0]
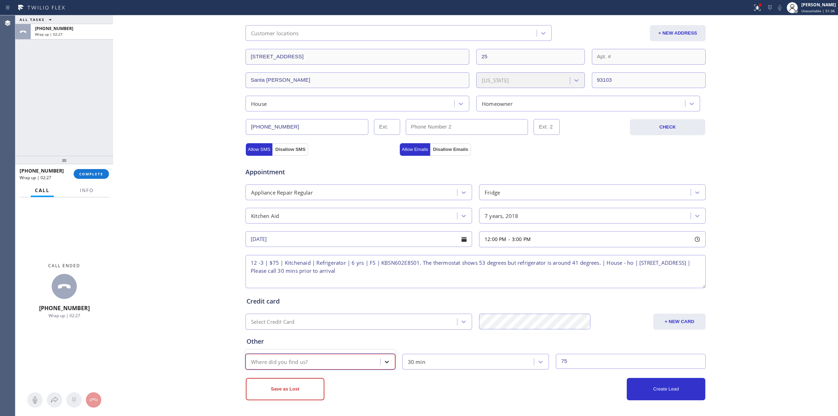
click at [383, 360] on icon at bounding box center [386, 361] width 7 height 7
click at [277, 362] on div "Where did you find us?" at bounding box center [279, 361] width 57 height 8
type input "webforsm"
click at [231, 321] on div "Business location Innovative Appliance Repair Solutions SB [PHONE_NUMBER] Perso…" at bounding box center [475, 149] width 721 height 501
click at [98, 175] on span "COMPLETE" at bounding box center [91, 173] width 24 height 5
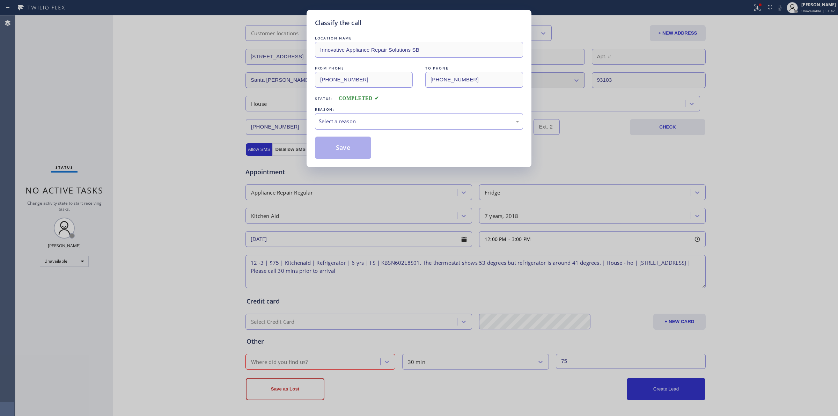
click at [384, 124] on div "Select a reason" at bounding box center [419, 121] width 200 height 8
click at [356, 149] on button "Save" at bounding box center [343, 147] width 56 height 22
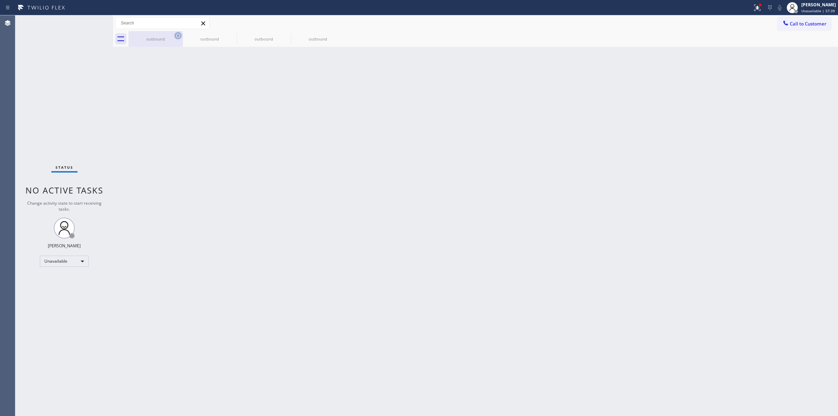
click at [154, 41] on div "outbound" at bounding box center [155, 38] width 53 height 5
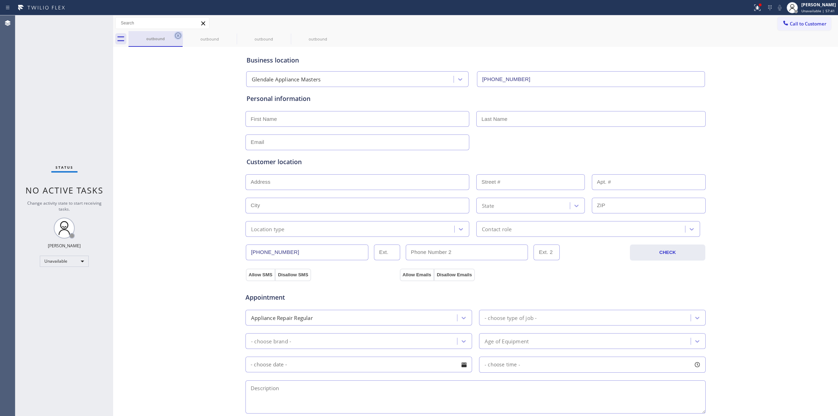
click at [176, 36] on icon at bounding box center [178, 35] width 8 height 8
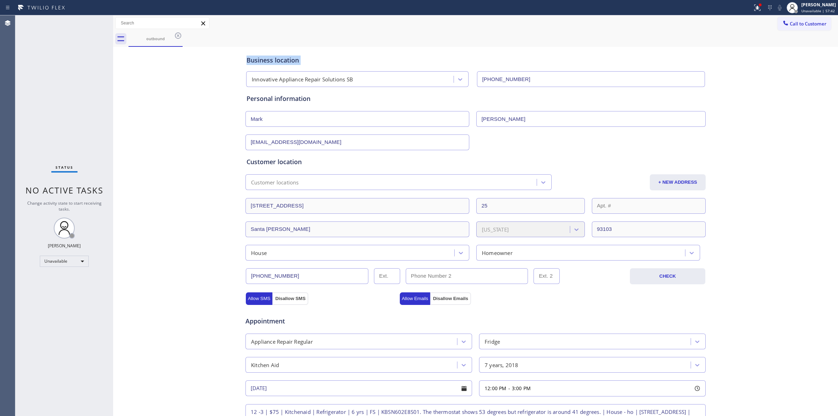
click at [176, 36] on icon at bounding box center [178, 35] width 8 height 8
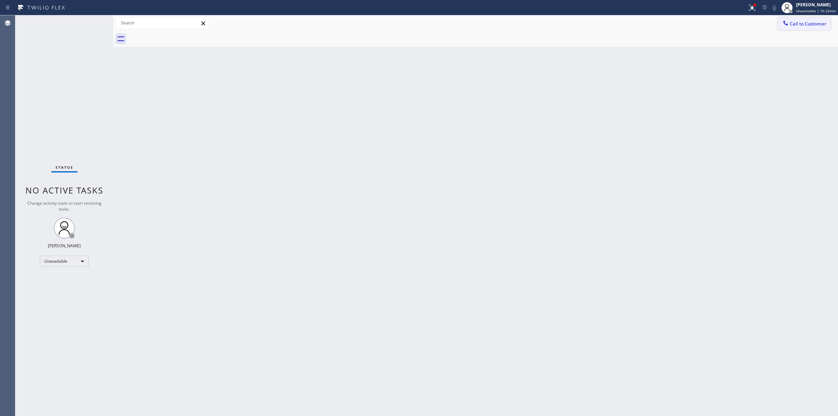
click at [803, 21] on span "Call to Customer" at bounding box center [808, 24] width 37 height 6
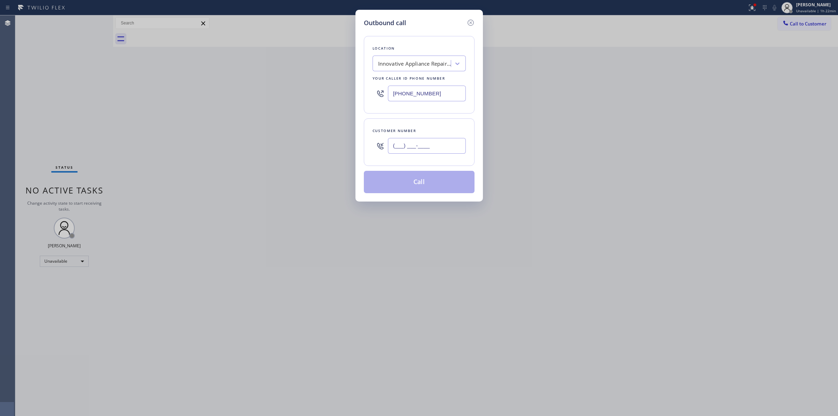
paste input "505) 577-7796"
click at [423, 147] on input "(___) ___-____" at bounding box center [427, 146] width 78 height 16
type input "[PHONE_NUMBER]"
drag, startPoint x: 445, startPoint y: 93, endPoint x: 358, endPoint y: 89, distance: 87.3
click at [385, 91] on div "[PHONE_NUMBER]" at bounding box center [418, 93] width 93 height 23
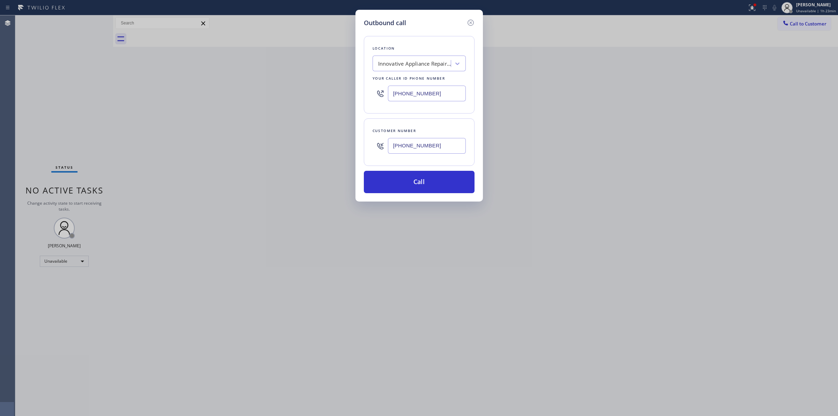
paste input "55) 731-4952"
type input "[PHONE_NUMBER]"
click at [424, 186] on button "Call" at bounding box center [419, 182] width 111 height 22
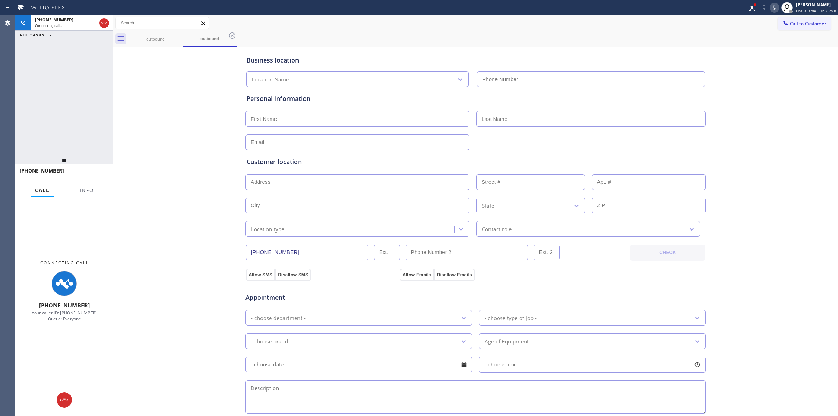
type input "[PHONE_NUMBER]"
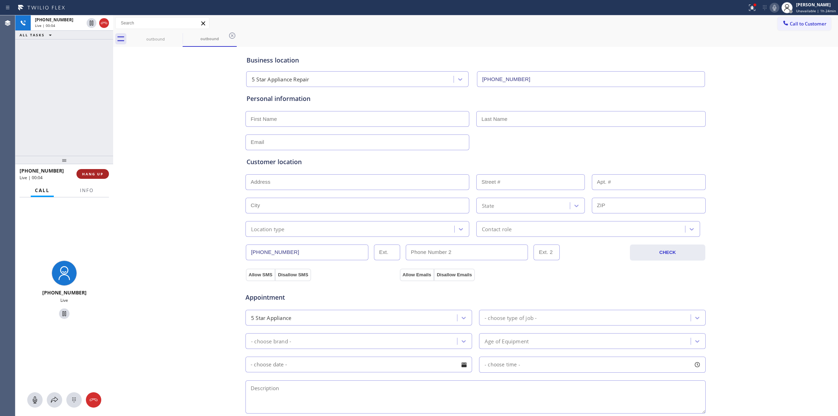
drag, startPoint x: 105, startPoint y: 23, endPoint x: 98, endPoint y: 178, distance: 155.5
click at [105, 23] on icon at bounding box center [104, 23] width 6 height 2
click at [98, 173] on span "HANG UP" at bounding box center [92, 173] width 21 height 5
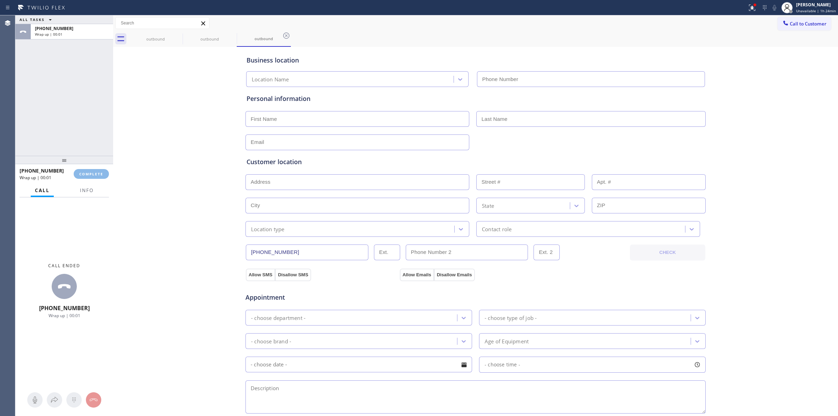
type input "[PHONE_NUMBER]"
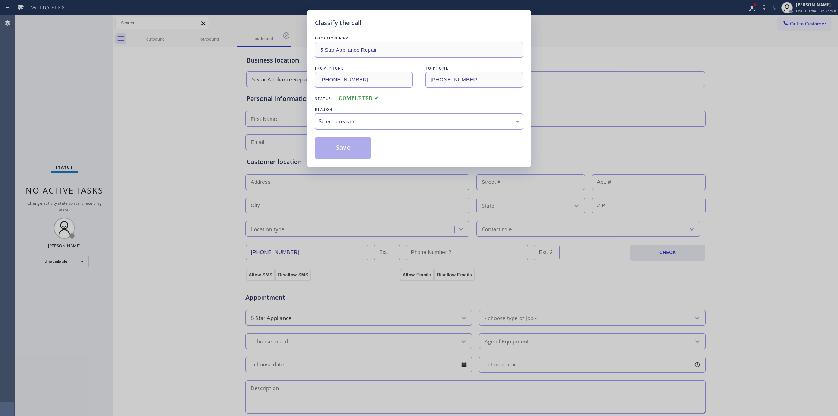
click at [397, 124] on div "Select a reason" at bounding box center [419, 121] width 200 height 8
click at [346, 150] on button "Save" at bounding box center [343, 147] width 56 height 22
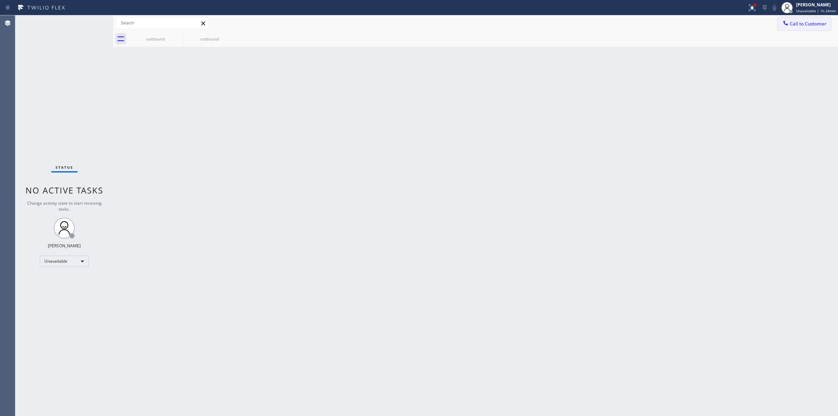
click at [795, 22] on span "Call to Customer" at bounding box center [808, 24] width 37 height 6
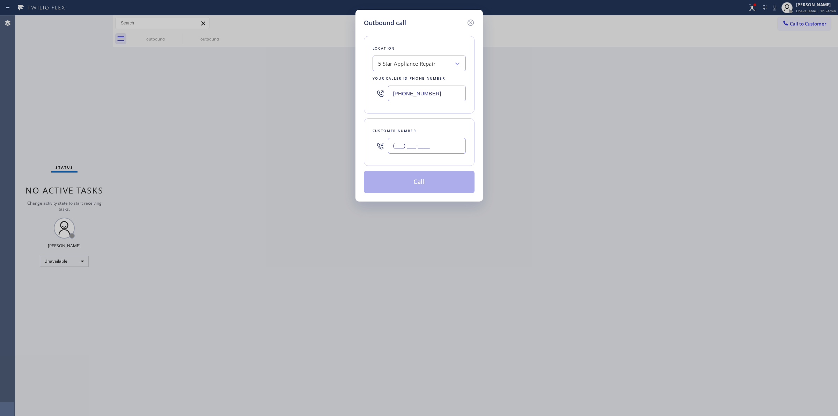
click at [411, 150] on input "(___) ___-____" at bounding box center [427, 146] width 78 height 16
paste input "480) 494-9234"
type input "[PHONE_NUMBER]"
drag, startPoint x: 449, startPoint y: 96, endPoint x: 321, endPoint y: 91, distance: 127.8
click at [362, 98] on div "Outbound call Location 5 Star Appliance Repair Your caller id phone number [PHO…" at bounding box center [418, 106] width 127 height 192
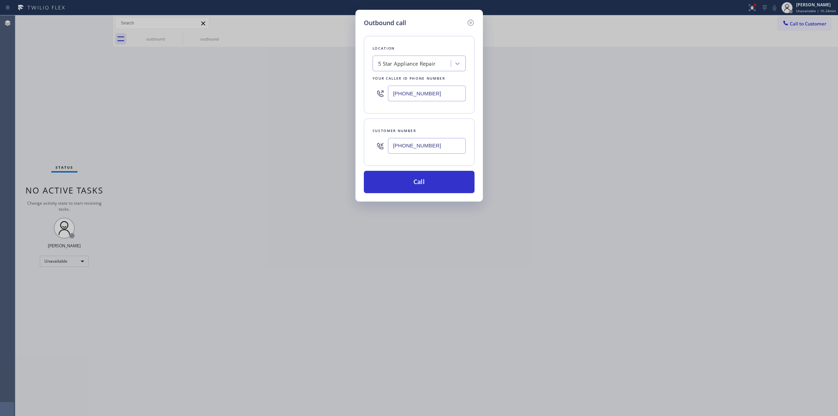
paste input "602) 892-0164"
type input "[PHONE_NUMBER]"
click at [422, 180] on button "Call" at bounding box center [419, 182] width 111 height 22
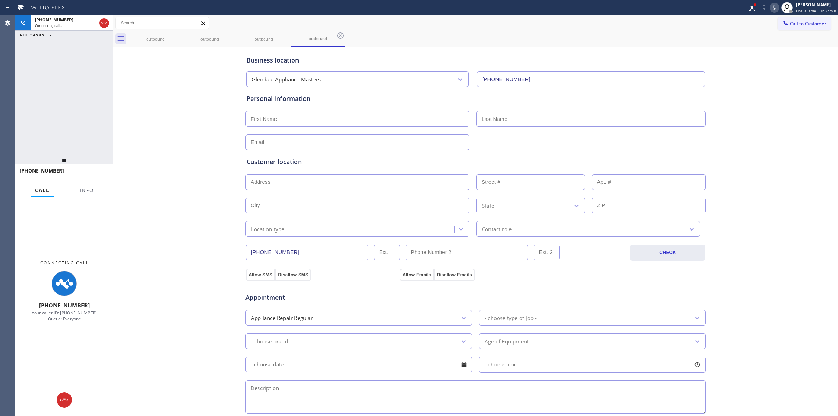
type input "[PHONE_NUMBER]"
click at [778, 7] on icon at bounding box center [774, 7] width 8 height 8
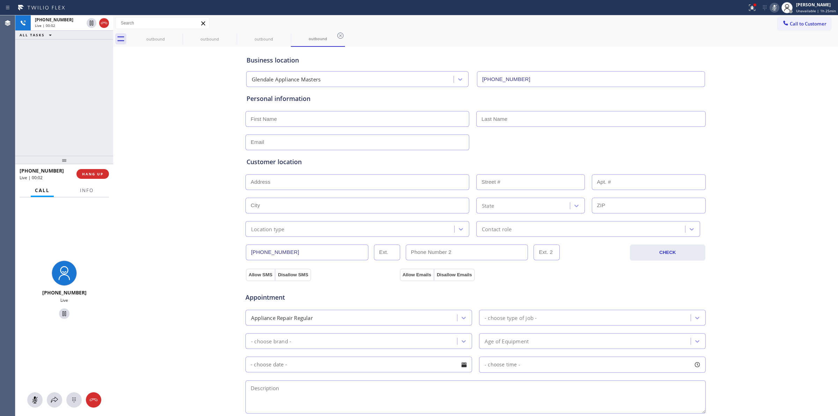
drag, startPoint x: 105, startPoint y: 17, endPoint x: 112, endPoint y: 78, distance: 61.6
click at [105, 17] on div at bounding box center [97, 22] width 25 height 15
type input "[PHONE_NUMBER]"
click at [106, 25] on icon at bounding box center [104, 23] width 8 height 8
type input "[PHONE_NUMBER]"
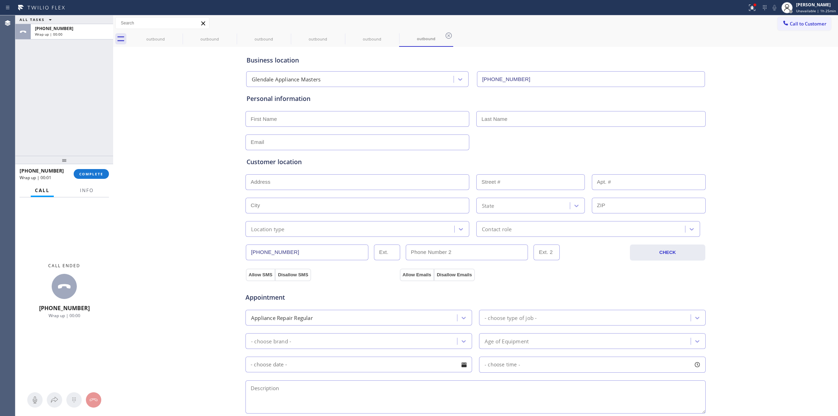
click at [103, 185] on div "Call Info" at bounding box center [64, 191] width 89 height 14
click at [102, 171] on span "COMPLETE" at bounding box center [91, 173] width 24 height 5
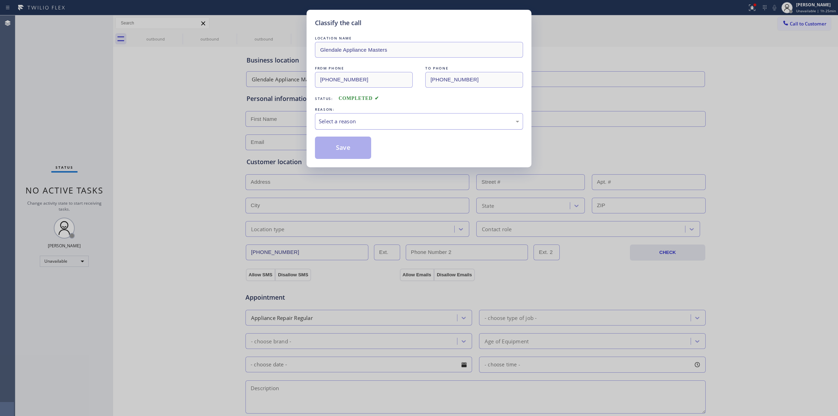
click at [387, 124] on div "Select a reason" at bounding box center [419, 121] width 200 height 8
click at [340, 146] on button "Save" at bounding box center [343, 147] width 56 height 22
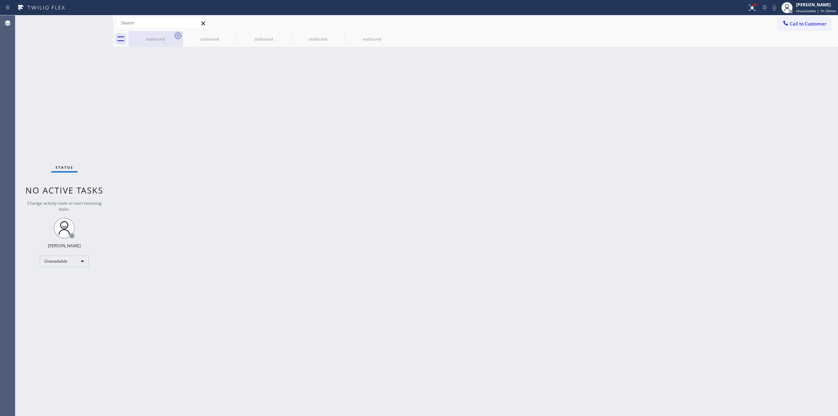
click at [179, 35] on icon at bounding box center [178, 35] width 8 height 8
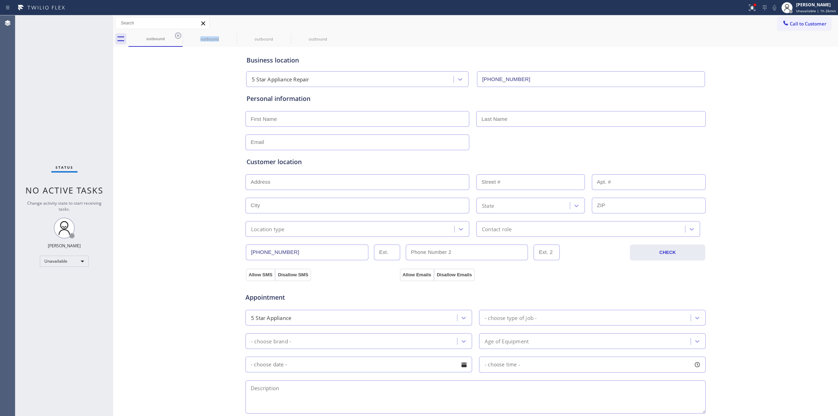
click at [179, 35] on icon at bounding box center [178, 35] width 8 height 8
click at [0, 0] on icon at bounding box center [0, 0] width 0 height 0
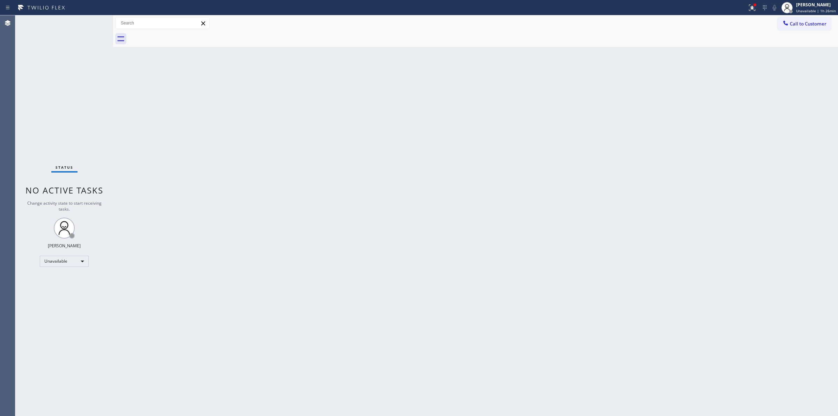
click at [718, 163] on div "Back to Dashboard Change Sender ID Customers Technicians Select a contact Outbo…" at bounding box center [475, 215] width 725 height 400
click at [820, 12] on span "Unavailable | 1h 26min" at bounding box center [816, 10] width 40 height 5
click at [793, 53] on button "Break" at bounding box center [803, 55] width 70 height 9
click at [817, 9] on span "Break | 20:28" at bounding box center [812, 10] width 23 height 5
click at [794, 46] on button "Unavailable" at bounding box center [803, 46] width 70 height 9
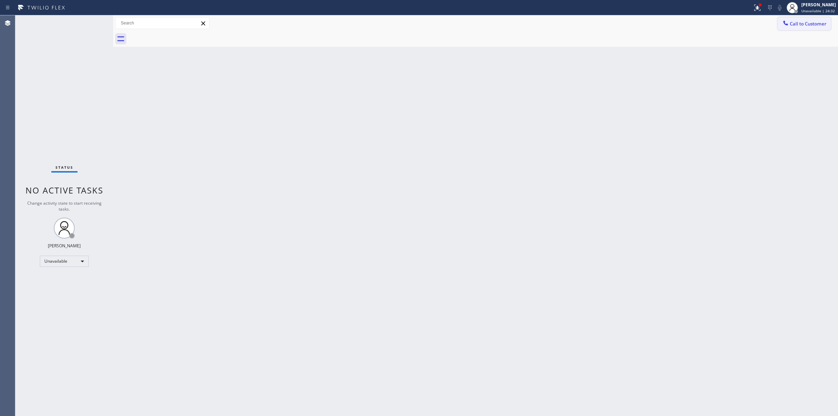
click at [798, 24] on span "Call to Customer" at bounding box center [808, 24] width 37 height 6
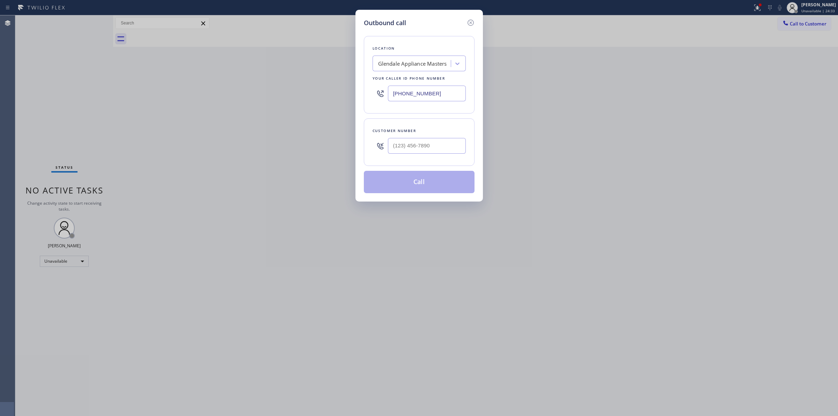
drag, startPoint x: 411, startPoint y: 158, endPoint x: 414, endPoint y: 154, distance: 4.9
click at [411, 158] on div "Customer number" at bounding box center [419, 141] width 111 height 47
click at [425, 142] on input "(___) ___-____" at bounding box center [427, 146] width 78 height 16
paste input "480) 494-9234"
type input "[PHONE_NUMBER]"
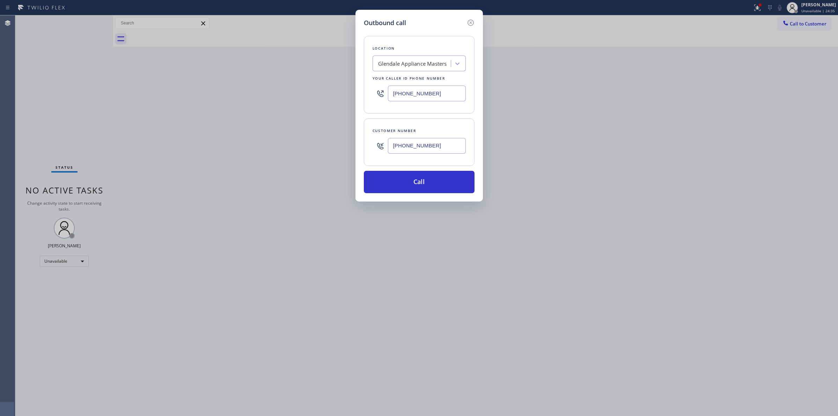
click at [344, 97] on div "Outbound call Location [GEOGRAPHIC_DATA] Appliance Masters Your caller id phone…" at bounding box center [419, 208] width 838 height 416
paste input "text"
type input "[PHONE_NUMBER]"
click at [423, 184] on button "Call" at bounding box center [419, 182] width 111 height 22
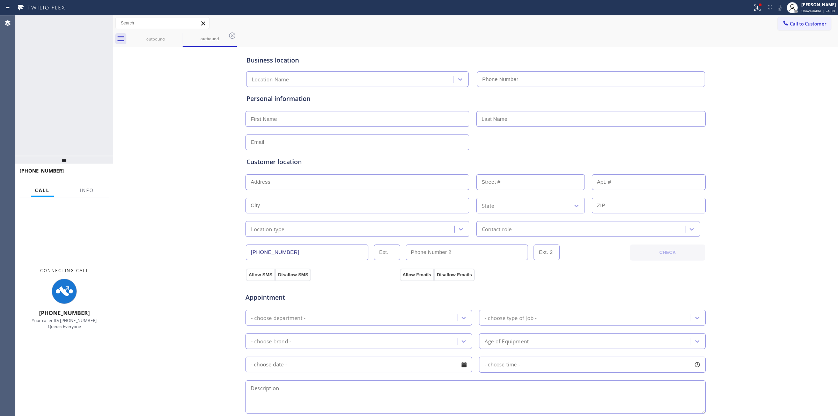
type input "[PHONE_NUMBER]"
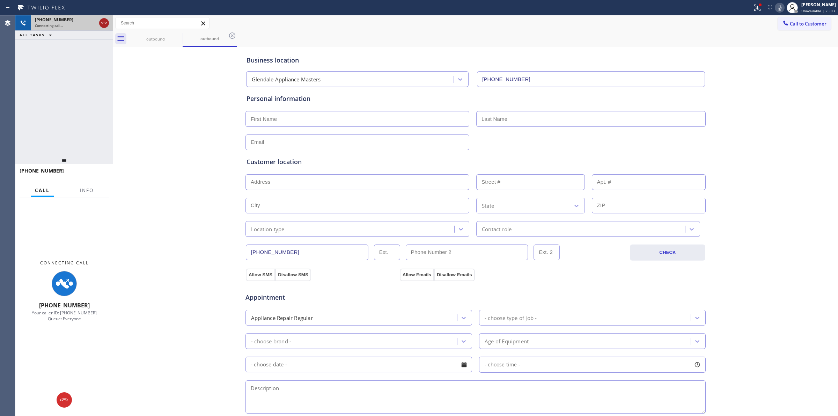
click at [103, 20] on icon at bounding box center [104, 23] width 8 height 8
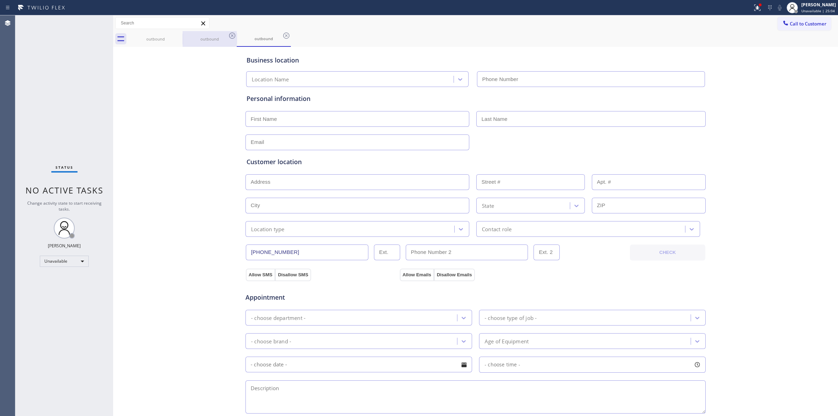
type input "[PHONE_NUMBER]"
drag, startPoint x: 163, startPoint y: 38, endPoint x: 176, endPoint y: 38, distance: 12.6
click at [164, 38] on div "outbound" at bounding box center [155, 38] width 53 height 5
click at [176, 38] on icon at bounding box center [178, 35] width 6 height 6
click at [0, 0] on icon at bounding box center [0, 0] width 0 height 0
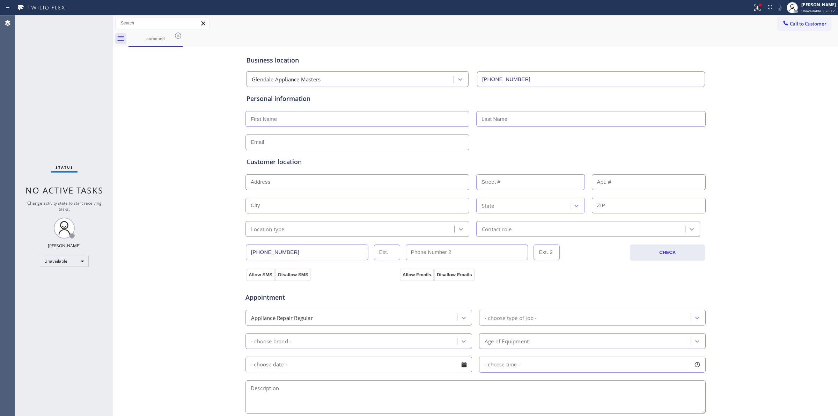
click at [177, 38] on icon at bounding box center [178, 35] width 6 height 6
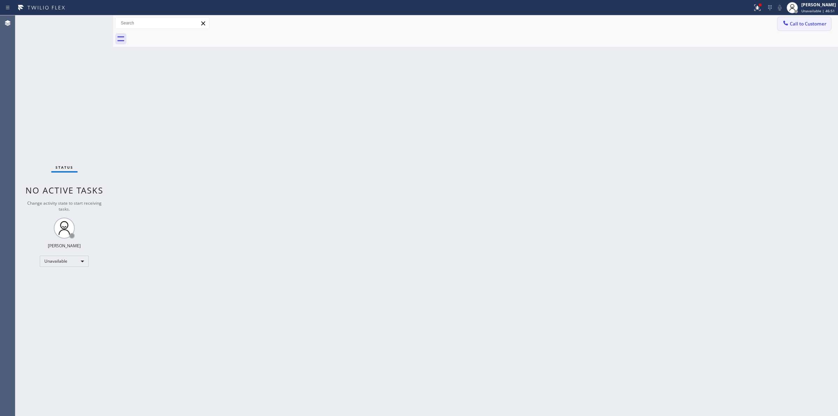
click at [815, 25] on span "Call to Customer" at bounding box center [808, 24] width 37 height 6
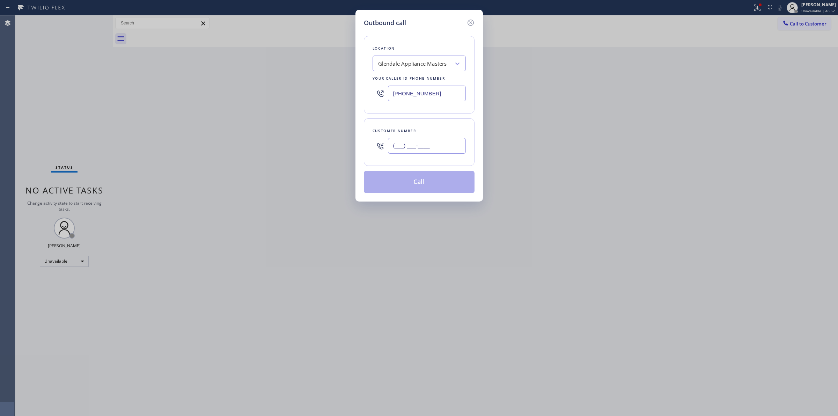
paste input "984) 98"
click at [426, 145] on input "(___) ___-____" at bounding box center [427, 146] width 78 height 16
drag, startPoint x: 383, startPoint y: 145, endPoint x: 296, endPoint y: 136, distance: 88.0
click at [300, 137] on div "Outbound call Location [GEOGRAPHIC_DATA] Appliance Masters Your caller id phone…" at bounding box center [419, 208] width 838 height 416
paste input "253) 582-8436"
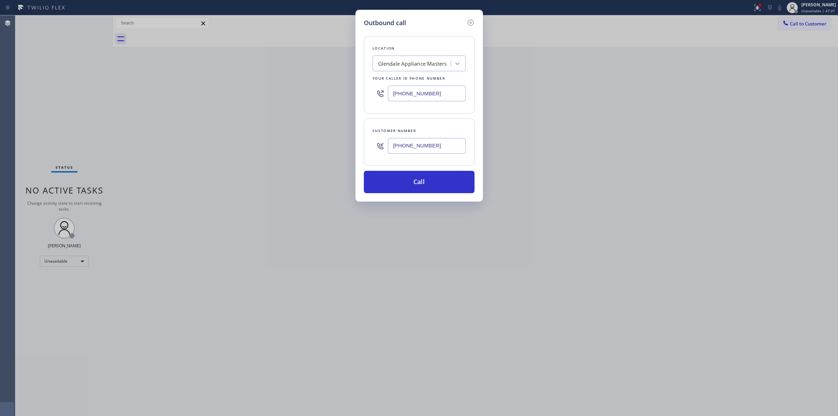
drag, startPoint x: 430, startPoint y: 147, endPoint x: 353, endPoint y: 144, distance: 76.5
click at [357, 144] on div "Outbound call Location [GEOGRAPHIC_DATA] Appliance Masters Your caller id phone…" at bounding box center [418, 106] width 127 height 192
paste input "text"
type input "[PHONE_NUMBER]"
drag, startPoint x: 433, startPoint y: 89, endPoint x: 335, endPoint y: 86, distance: 97.8
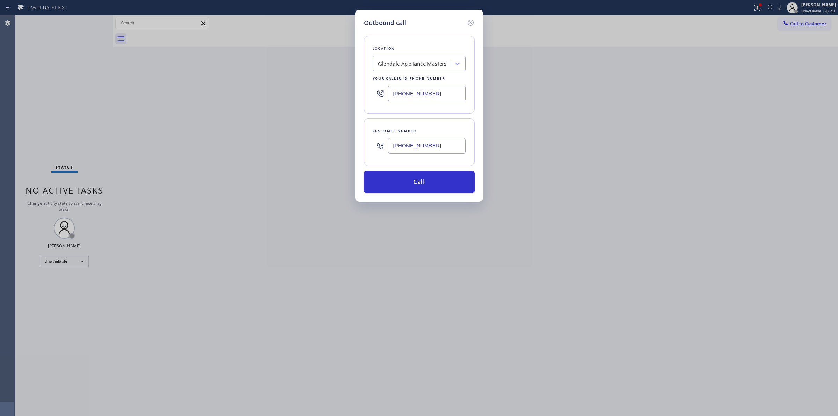
click at [346, 88] on div "Outbound call Location [GEOGRAPHIC_DATA] Appliance Masters Your caller id phone…" at bounding box center [419, 208] width 838 height 416
paste input "564) 444-6736"
type input "[PHONE_NUMBER]"
click at [419, 182] on button "Call" at bounding box center [419, 182] width 111 height 22
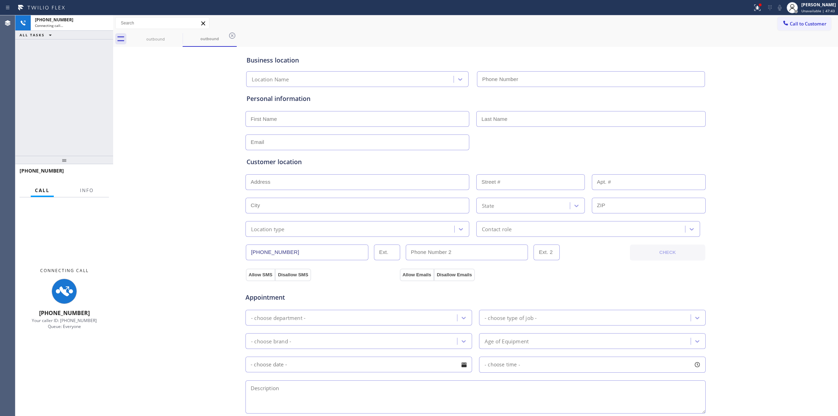
type input "[PHONE_NUMBER]"
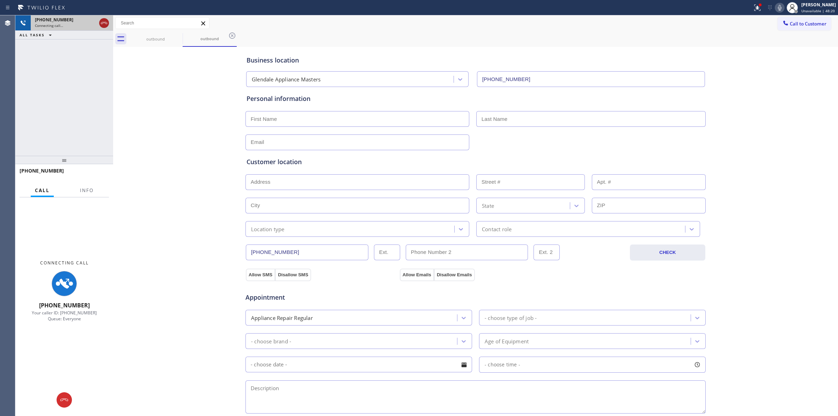
click at [104, 20] on icon at bounding box center [104, 23] width 8 height 8
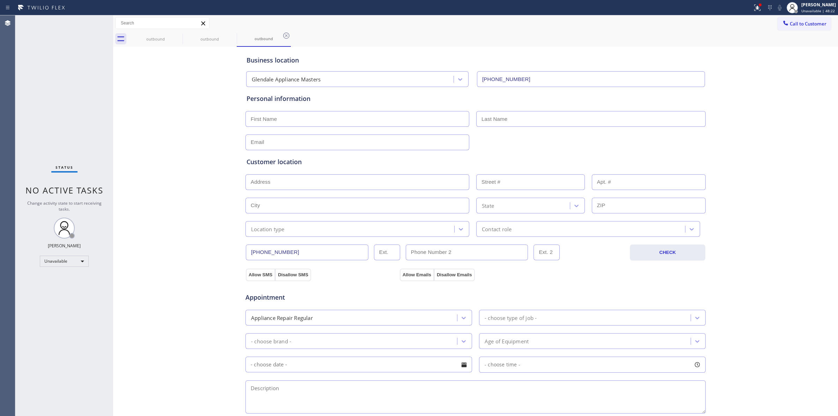
type input "[PHONE_NUMBER]"
click at [165, 36] on div "outbound" at bounding box center [155, 38] width 53 height 5
click at [175, 36] on icon at bounding box center [178, 35] width 6 height 6
click at [0, 0] on icon at bounding box center [0, 0] width 0 height 0
click at [175, 35] on icon at bounding box center [178, 35] width 8 height 8
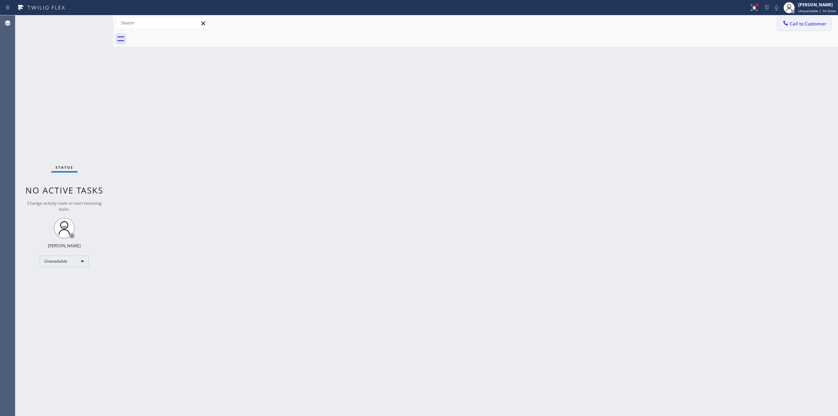
click at [788, 25] on icon at bounding box center [785, 23] width 7 height 7
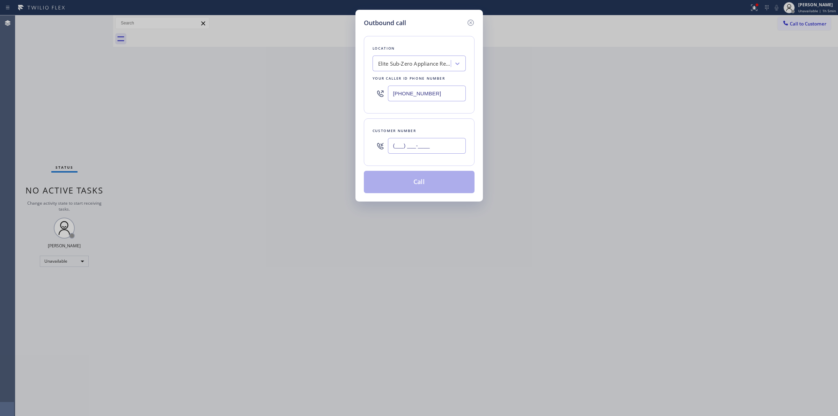
click at [451, 150] on input "(___) ___-____" at bounding box center [427, 146] width 78 height 16
paste input "253) 582-8436"
type input "[PHONE_NUMBER]"
drag, startPoint x: 444, startPoint y: 94, endPoint x: 267, endPoint y: 87, distance: 177.1
click at [291, 88] on div "Outbound call Location Elite Sub-Zero Appliance Repair (Google Ads, [GEOGRAPHIC…" at bounding box center [419, 208] width 838 height 416
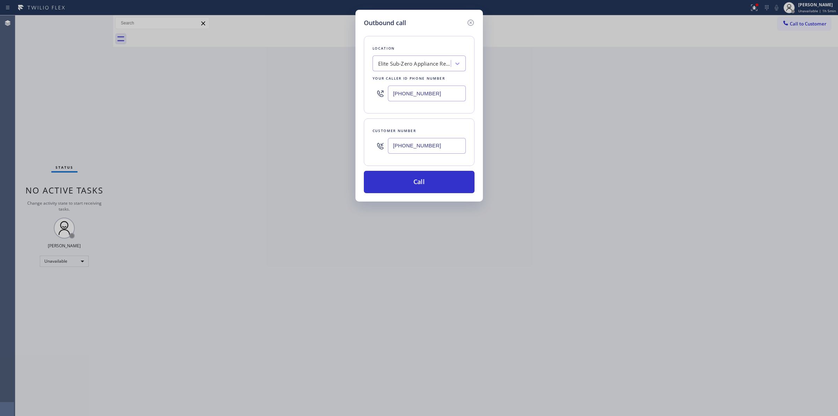
paste input "text"
type input "[PHONE_NUMBER]"
click at [438, 149] on input "[PHONE_NUMBER]" at bounding box center [427, 146] width 78 height 16
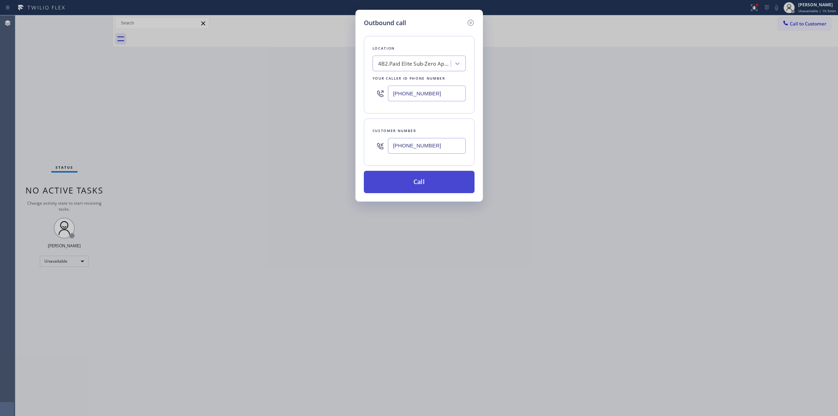
click at [427, 184] on button "Call" at bounding box center [419, 182] width 111 height 22
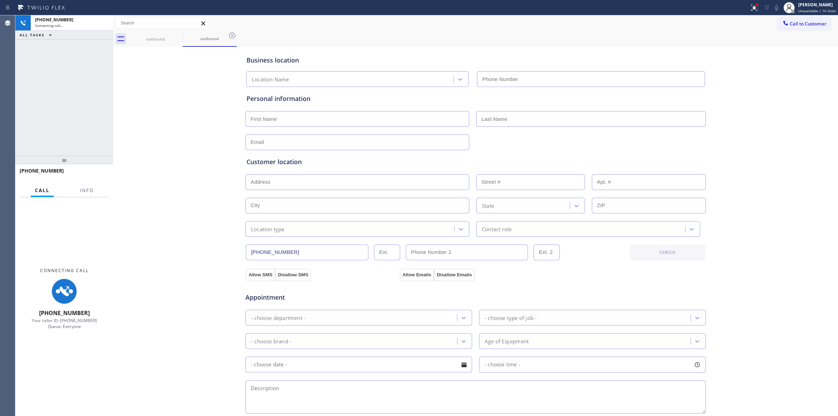
type input "[PHONE_NUMBER]"
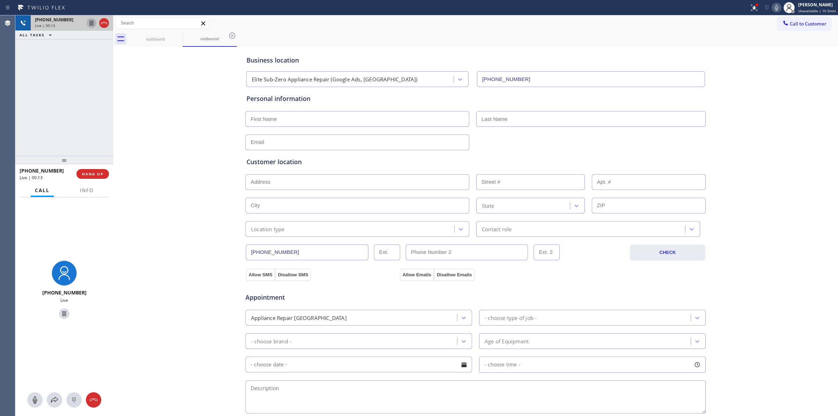
click at [90, 21] on icon at bounding box center [91, 23] width 8 height 8
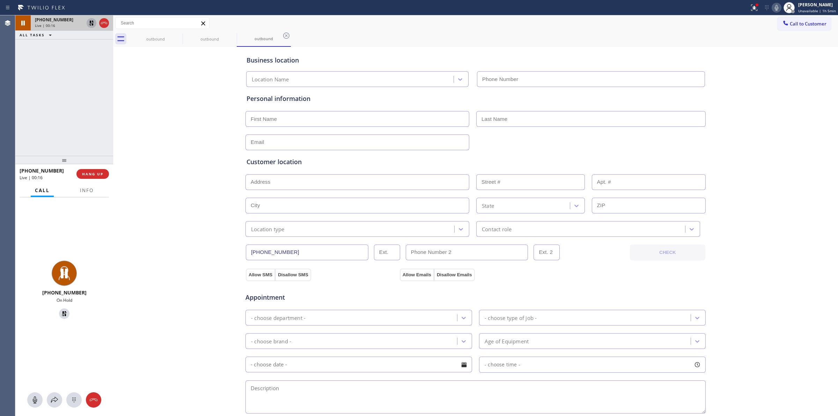
click at [89, 23] on icon at bounding box center [91, 23] width 8 height 8
click at [775, 7] on icon at bounding box center [776, 7] width 8 height 8
click at [106, 23] on icon at bounding box center [104, 23] width 8 height 8
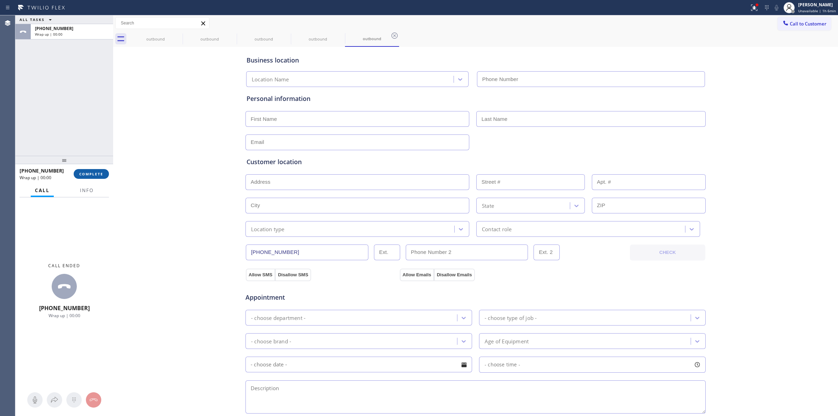
drag, startPoint x: 98, startPoint y: 168, endPoint x: 97, endPoint y: 173, distance: 5.4
click at [97, 171] on button "COMPLETE" at bounding box center [91, 174] width 35 height 10
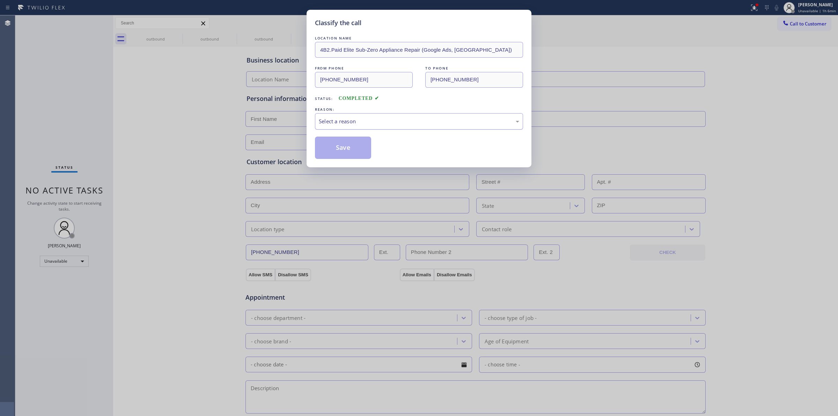
click at [375, 116] on div "Select a reason" at bounding box center [419, 121] width 208 height 16
drag, startPoint x: 371, startPoint y: 177, endPoint x: 371, endPoint y: 125, distance: 51.7
click at [372, 124] on div "#4 Existing Customer - ETA/PI/REDO/complain/cancel" at bounding box center [419, 121] width 200 height 8
click at [344, 145] on button "Save" at bounding box center [343, 147] width 56 height 22
click at [170, 38] on div "Classify the call LOCATION NAME 4B2.Paid Elite Sub-Zero Appliance Repair (Googl…" at bounding box center [419, 208] width 838 height 416
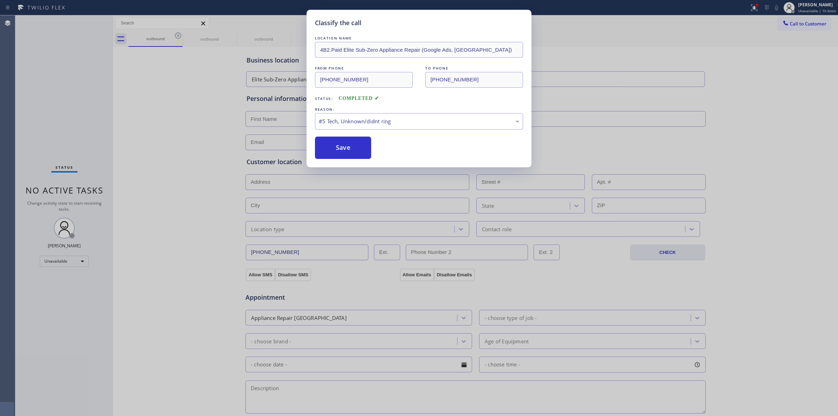
click at [176, 37] on div "Classify the call LOCATION NAME 4B2.Paid Elite Sub-Zero Appliance Repair (Googl…" at bounding box center [419, 208] width 838 height 416
click at [177, 36] on div "Classify the call LOCATION NAME 4B2.Paid Elite Sub-Zero Appliance Repair (Googl…" at bounding box center [419, 208] width 838 height 416
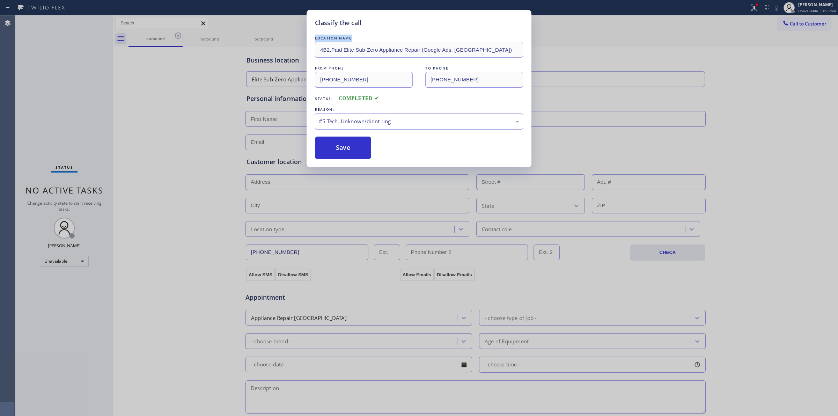
click at [177, 36] on div "Classify the call LOCATION NAME 4B2.Paid Elite Sub-Zero Appliance Repair (Googl…" at bounding box center [419, 208] width 838 height 416
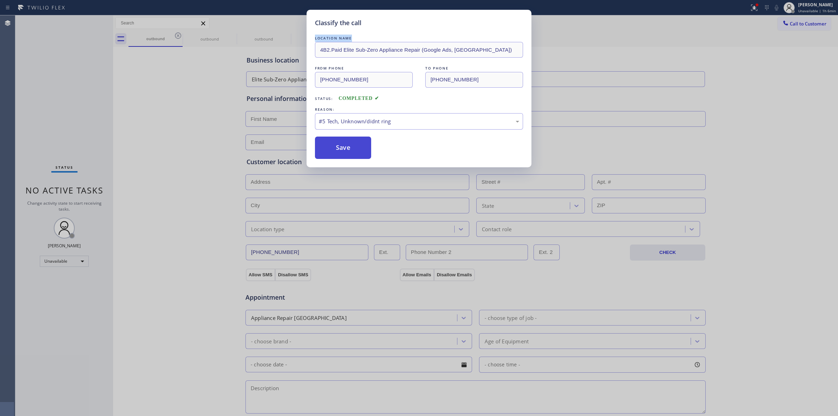
click at [348, 149] on button "Save" at bounding box center [343, 147] width 56 height 22
type input "[PHONE_NUMBER]"
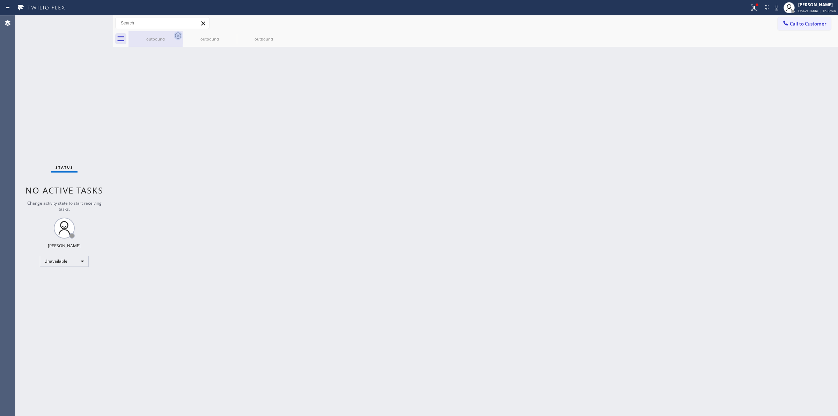
click at [175, 35] on icon at bounding box center [178, 35] width 8 height 8
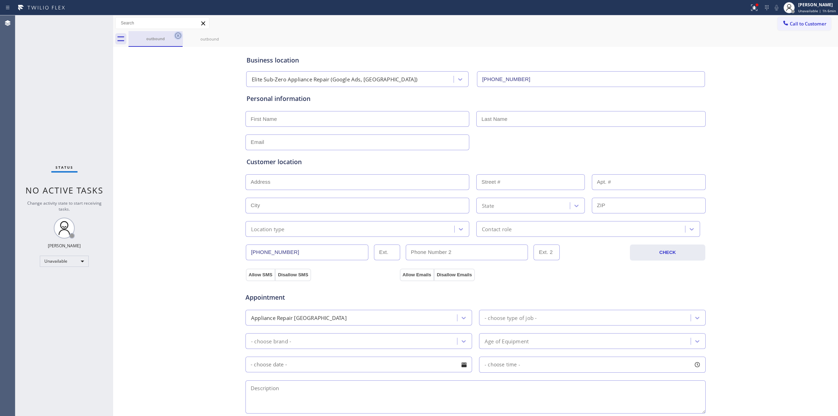
click at [177, 35] on icon at bounding box center [178, 35] width 6 height 6
click at [178, 35] on icon at bounding box center [178, 35] width 8 height 8
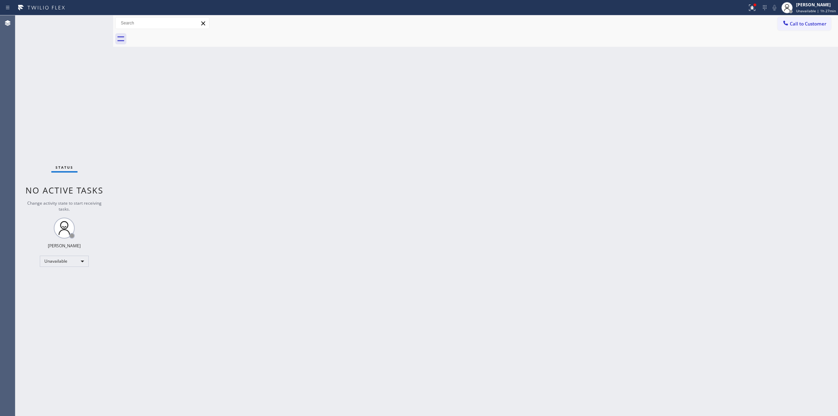
click at [514, 246] on div "Back to Dashboard Change Sender ID Customers Technicians Select a contact Outbo…" at bounding box center [475, 215] width 725 height 400
click at [813, 9] on span "Unavailable | 1h 36min" at bounding box center [816, 10] width 40 height 5
click at [778, 67] on span "Log out" at bounding box center [779, 68] width 14 height 6
